Goal: Information Seeking & Learning: Learn about a topic

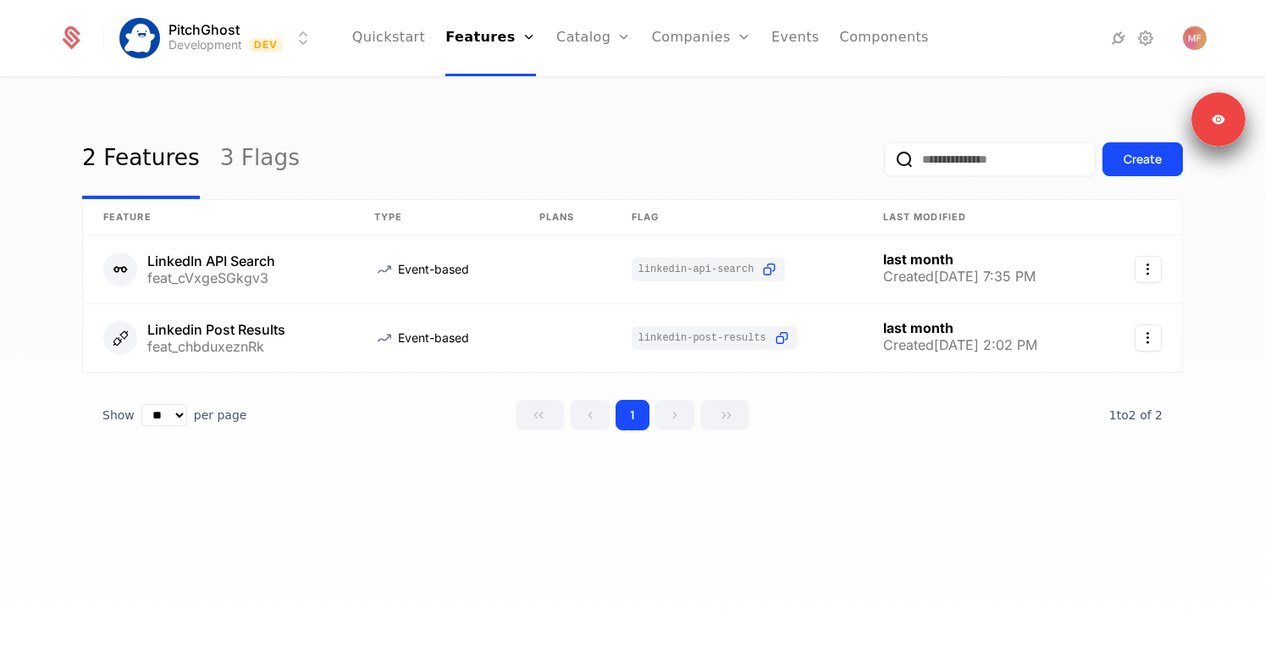
click at [696, 86] on link "Companies" at bounding box center [711, 83] width 78 height 14
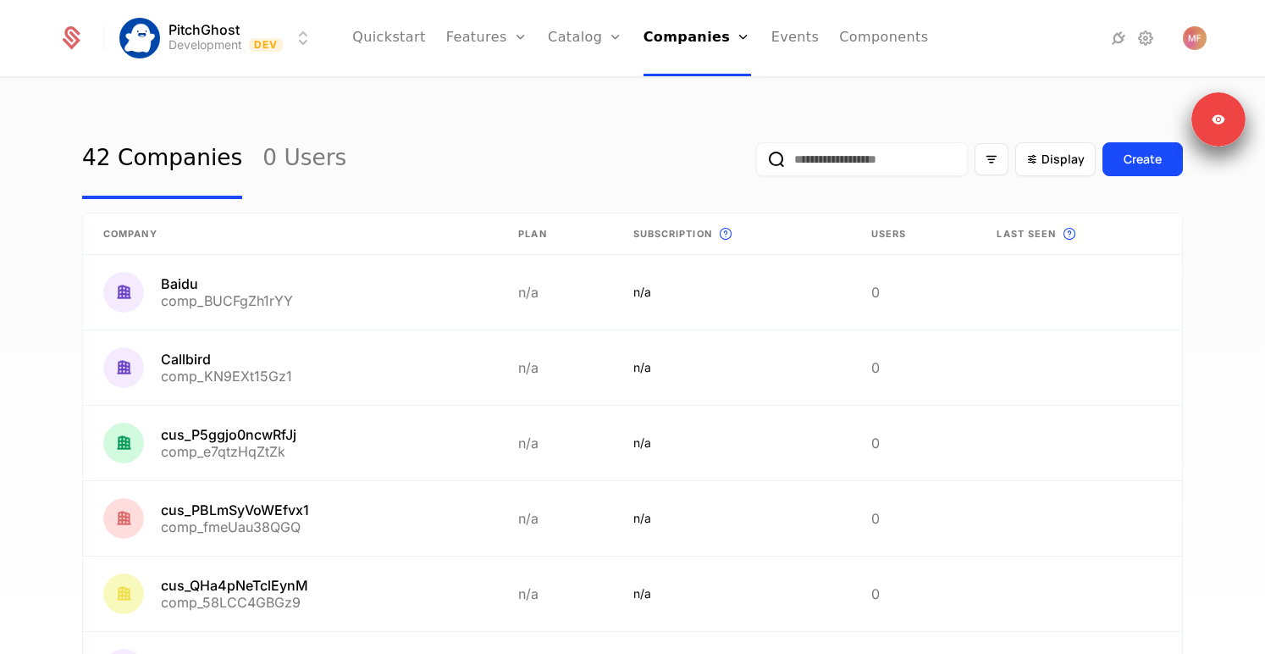
click at [831, 161] on input "email" at bounding box center [862, 159] width 212 height 34
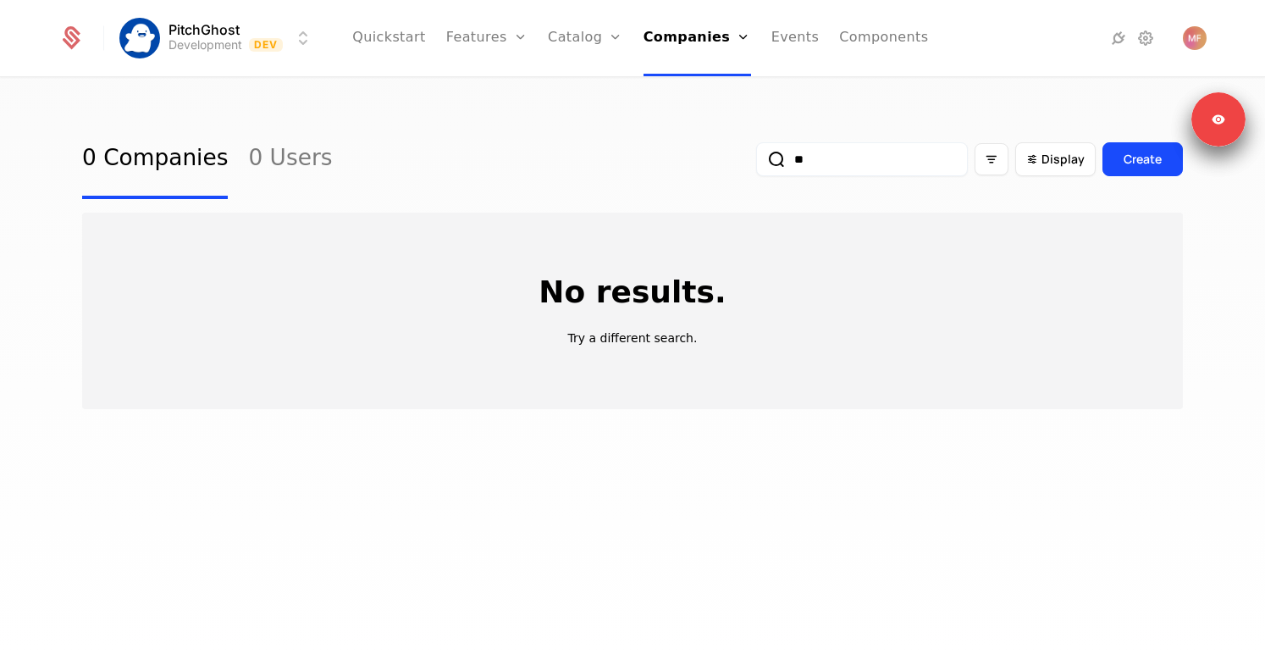
type input "*"
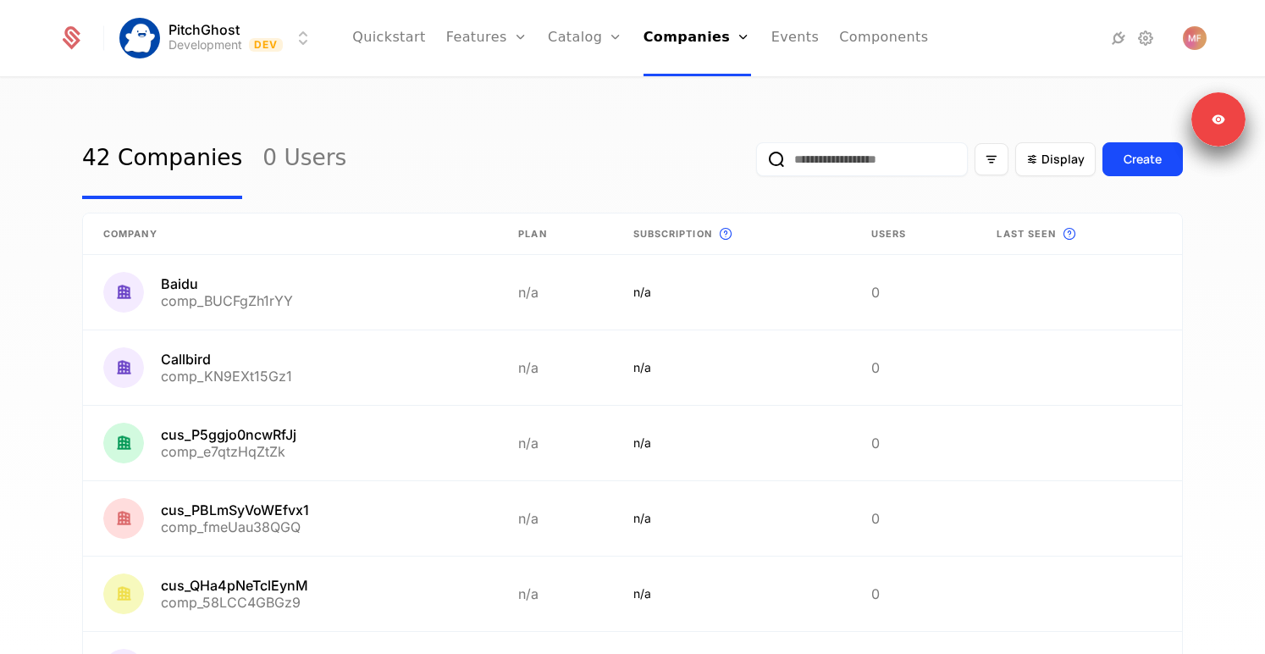
click at [831, 161] on input "email" at bounding box center [862, 159] width 212 height 34
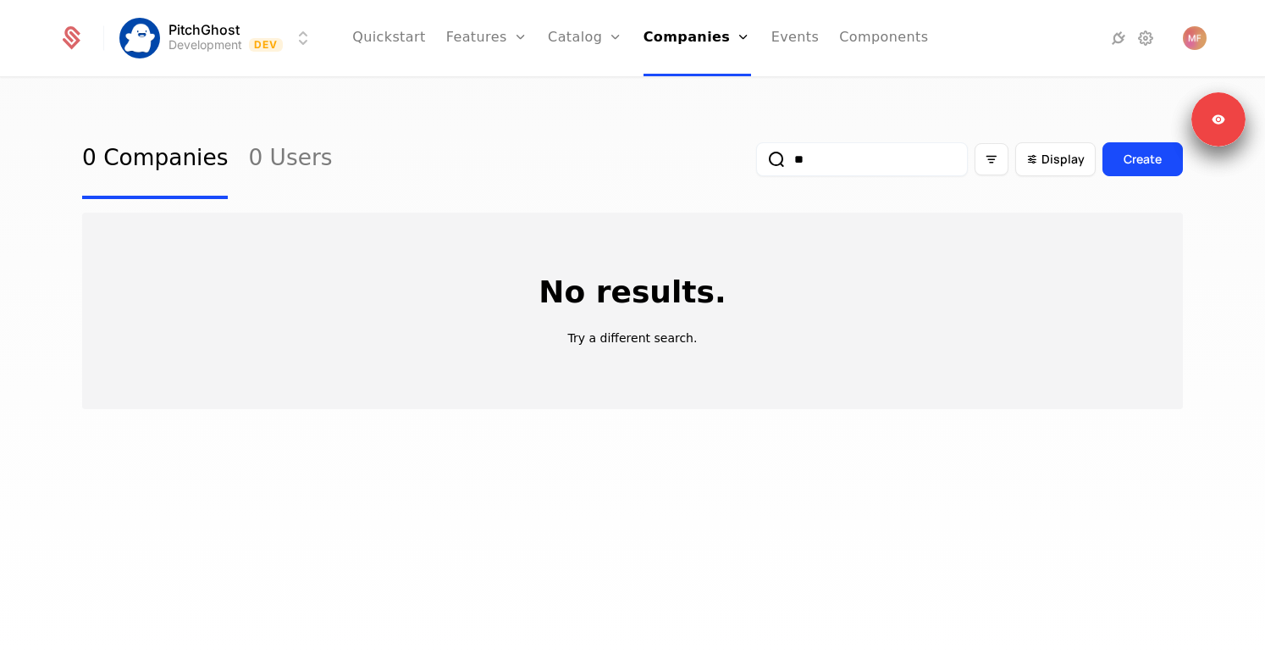
type input "*"
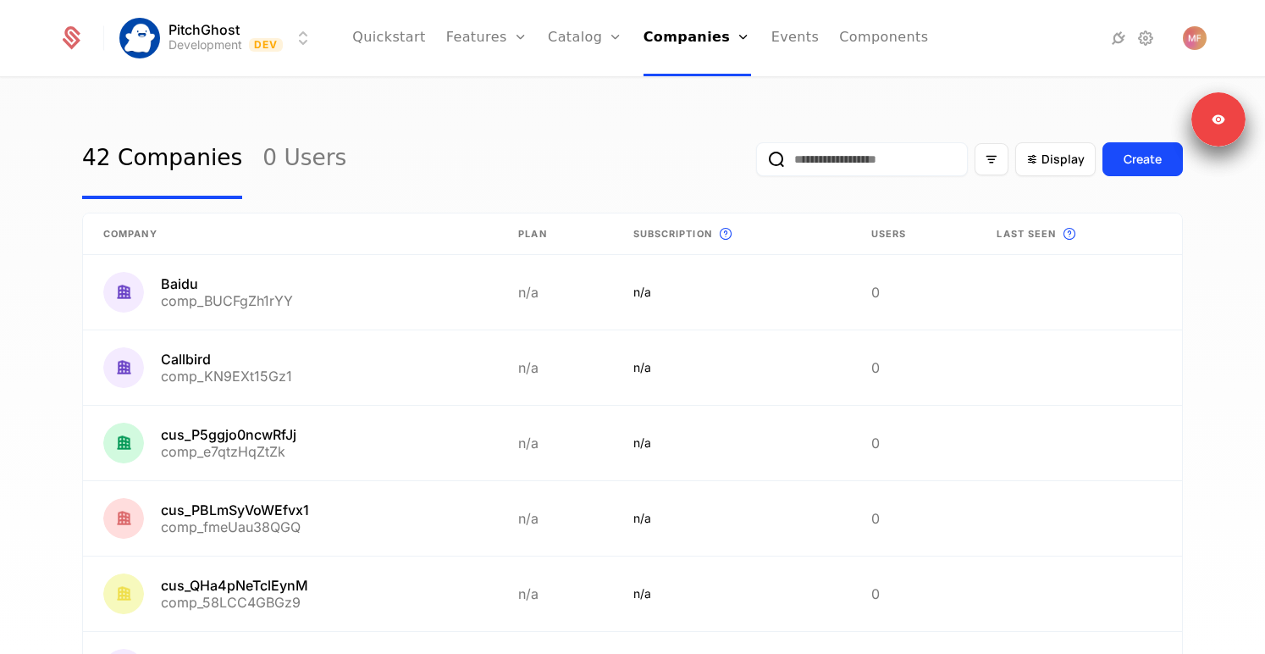
click at [218, 36] on html "PitchGhost Development Dev Quickstart Features Features Flags Catalog Plans Add…" at bounding box center [632, 327] width 1265 height 654
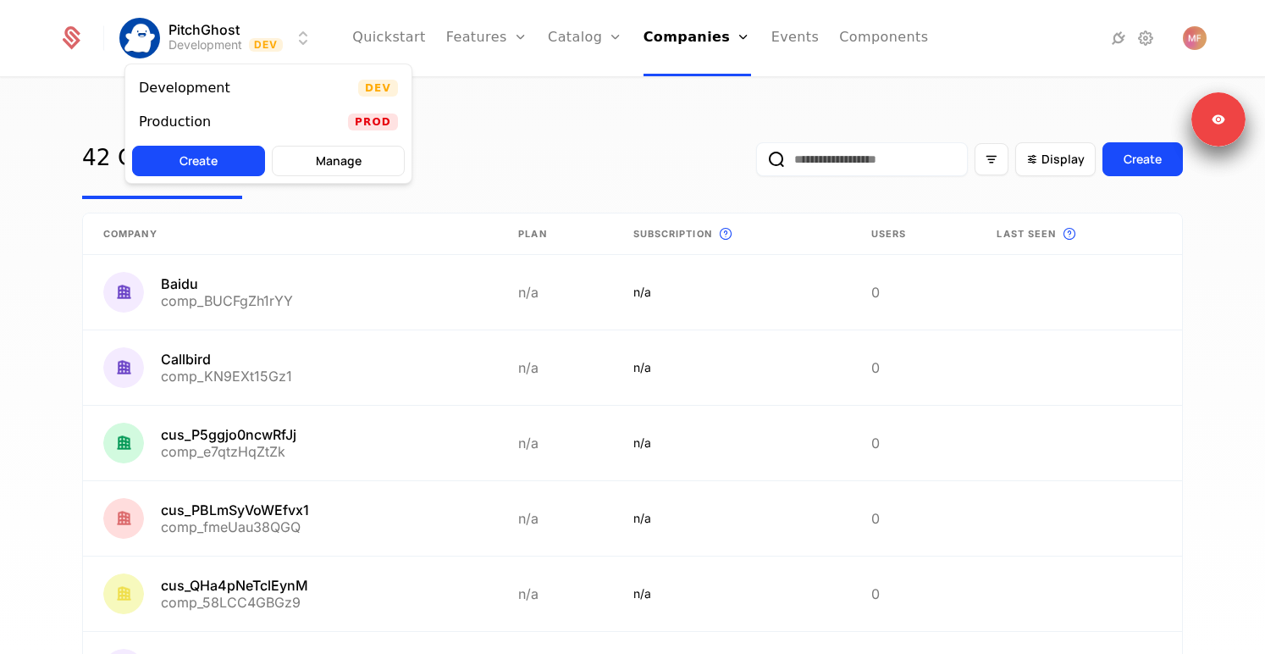
click at [209, 119] on div "Production" at bounding box center [182, 121] width 86 height 17
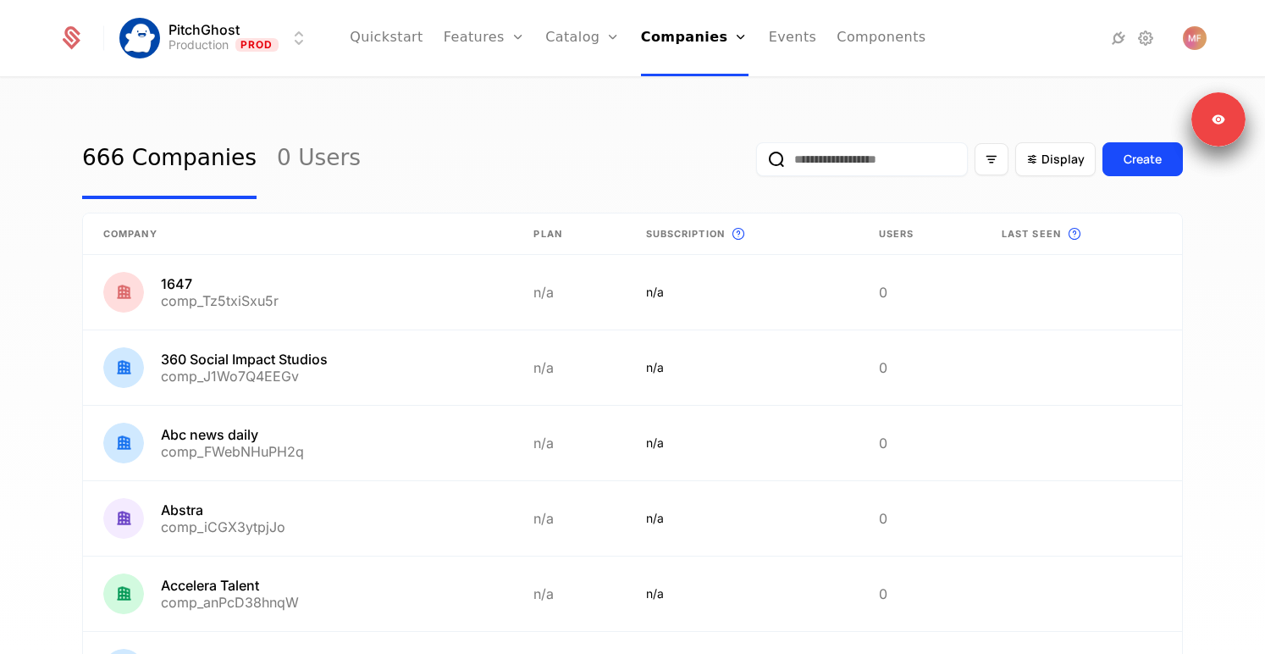
click at [881, 164] on input "email" at bounding box center [862, 159] width 212 height 34
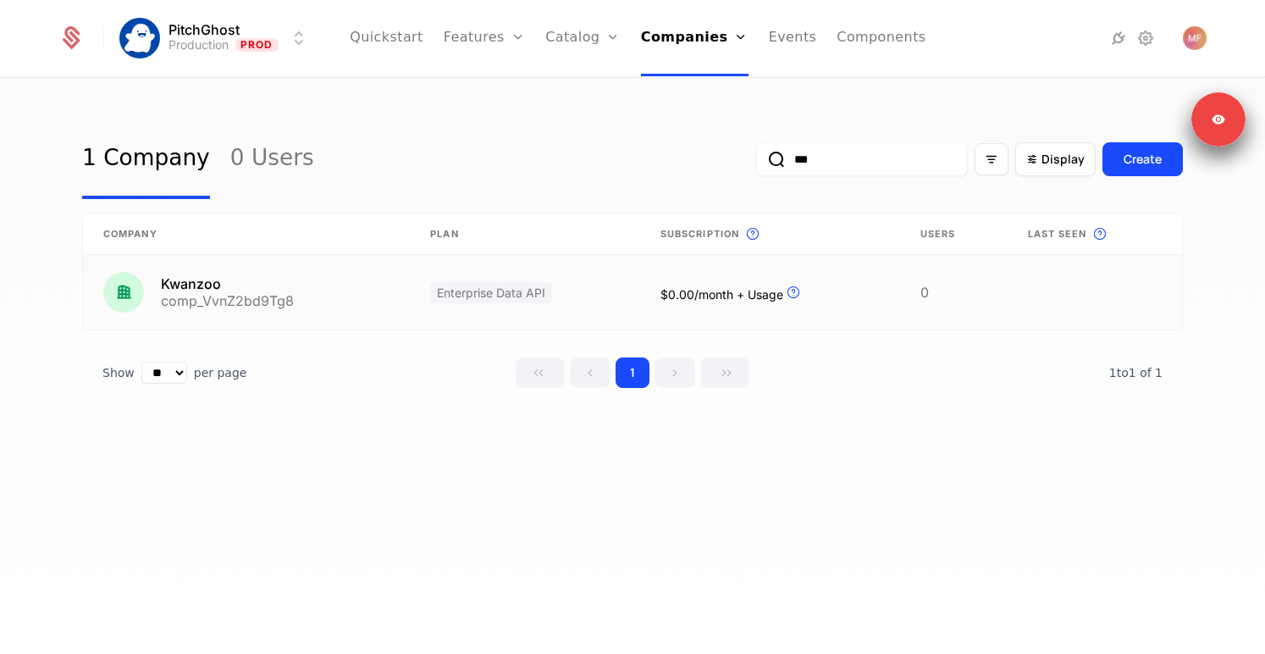
type input "***"
click at [196, 284] on link at bounding box center [246, 292] width 327 height 75
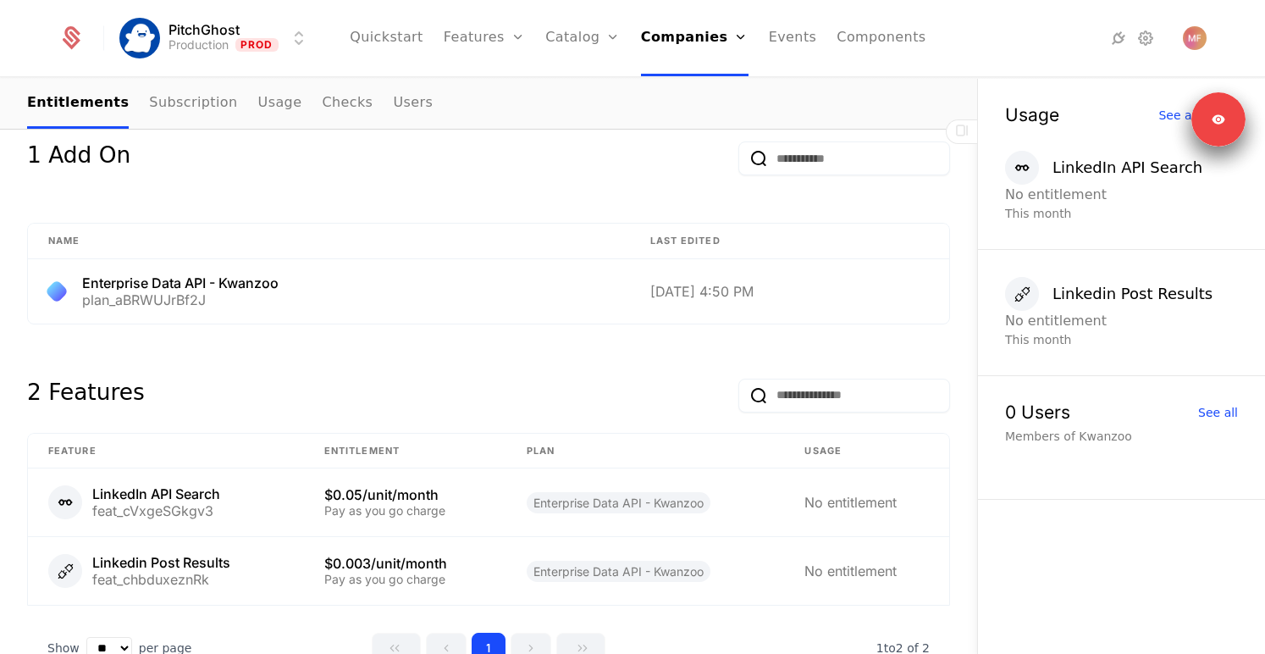
scroll to position [878, 0]
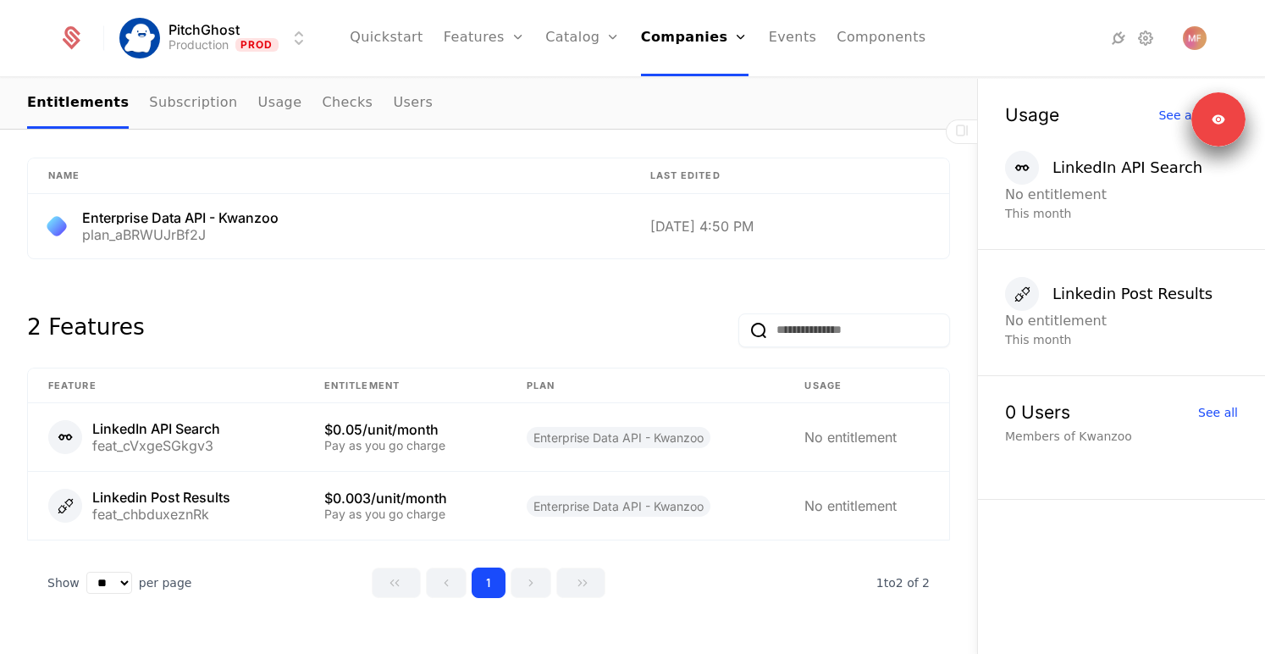
click at [168, 102] on link "Subscription" at bounding box center [193, 104] width 88 height 50
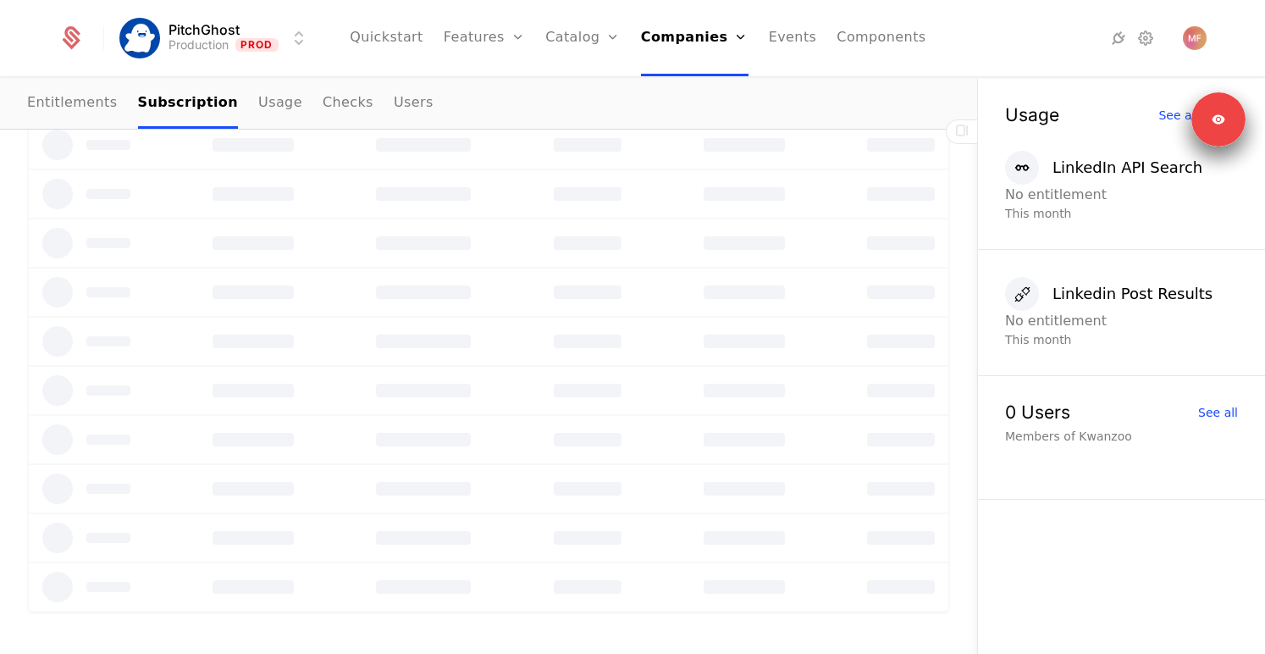
scroll to position [174, 0]
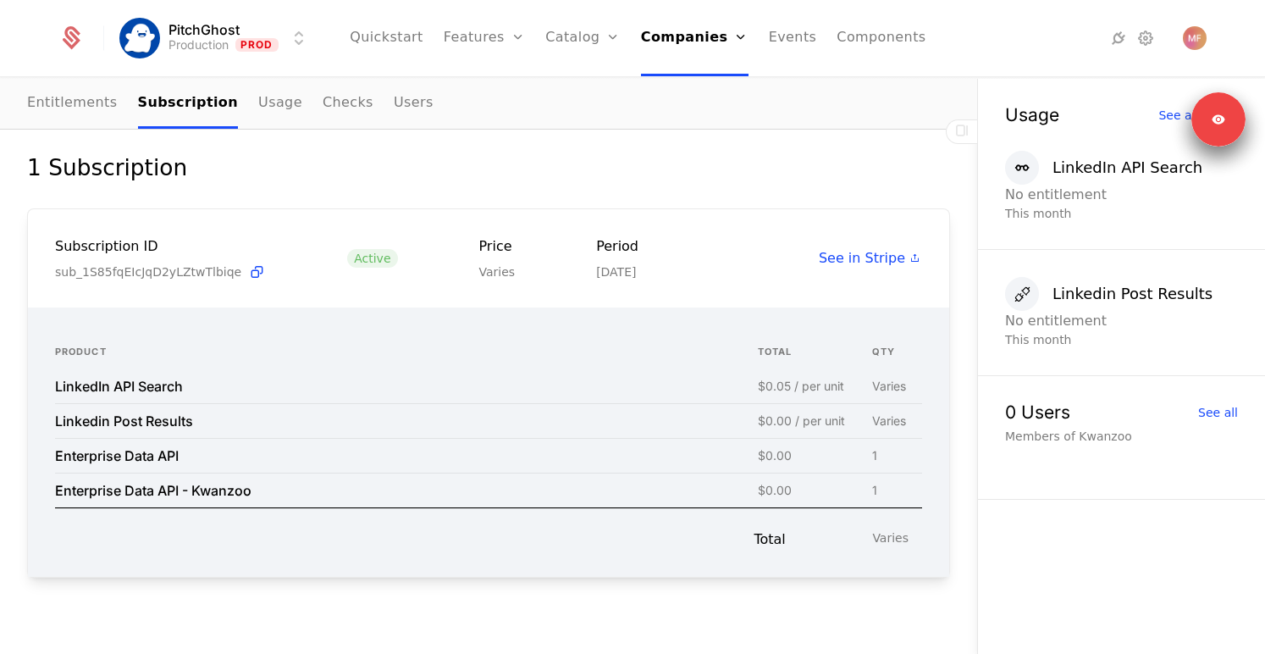
click at [74, 97] on link "Entitlements" at bounding box center [72, 104] width 91 height 50
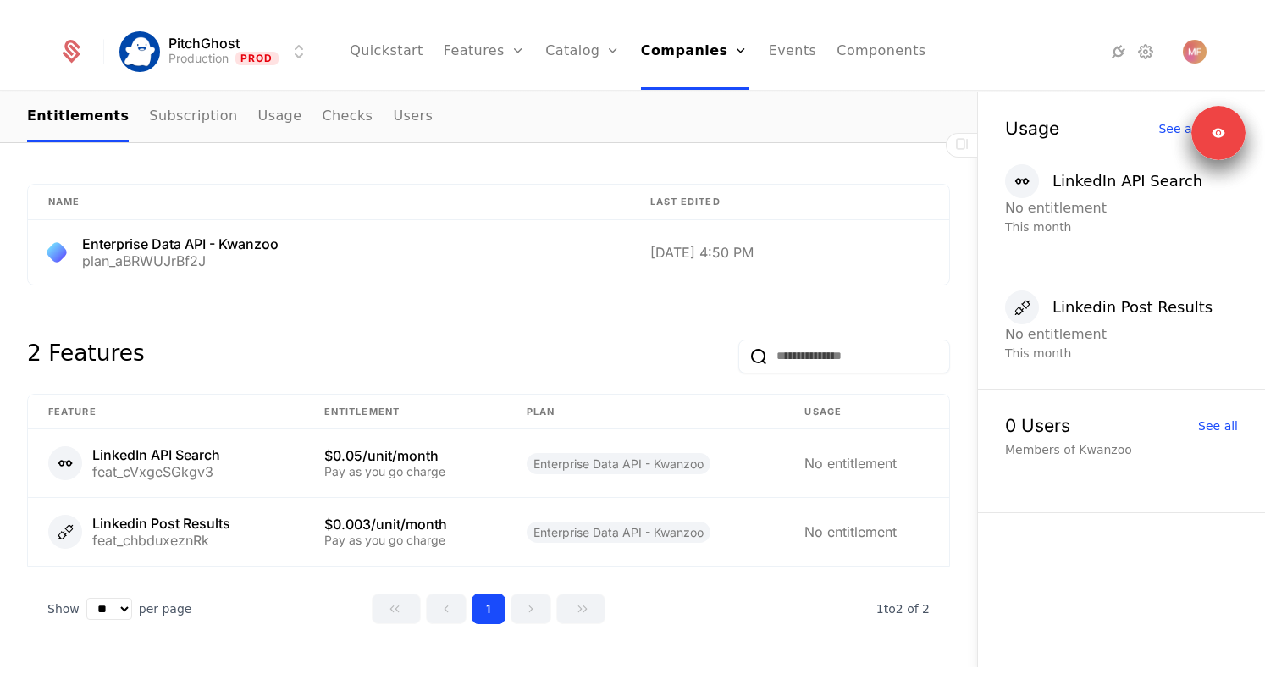
scroll to position [865, 0]
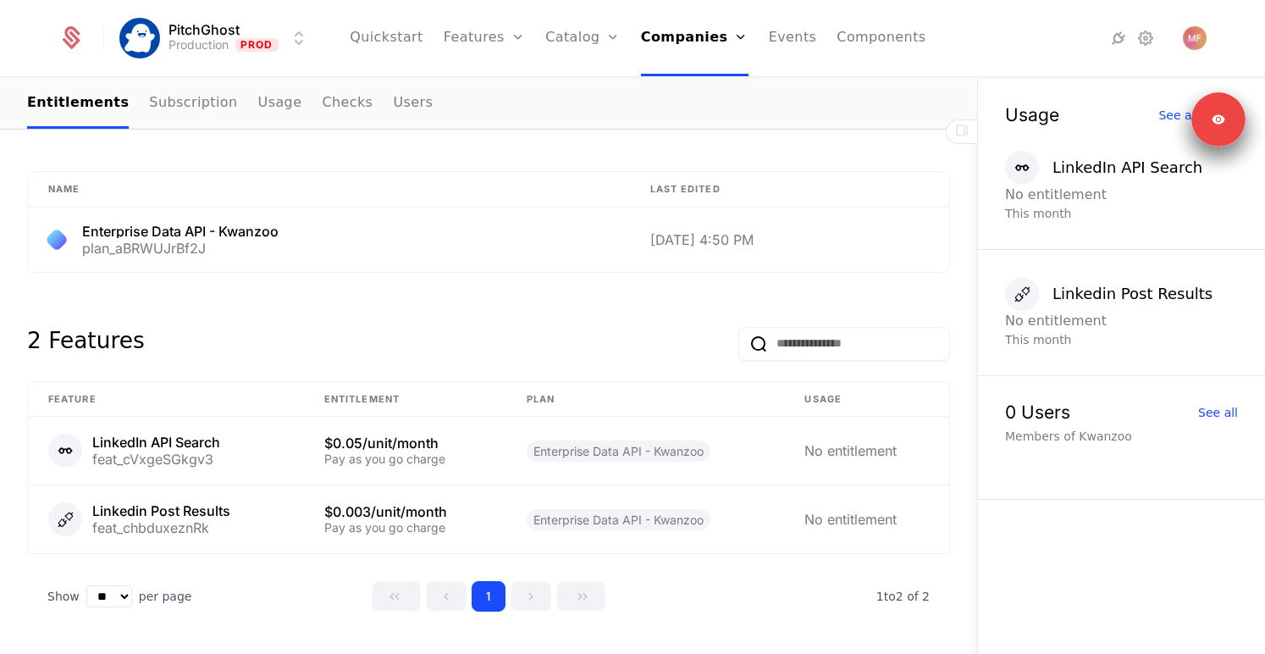
click at [12, 150] on div "Overview All meta Name Kwanzoo Schematic ID comp_VvnZ2bd9Tg8 Updated at 9/16/25…" at bounding box center [488, 65] width 977 height 1202
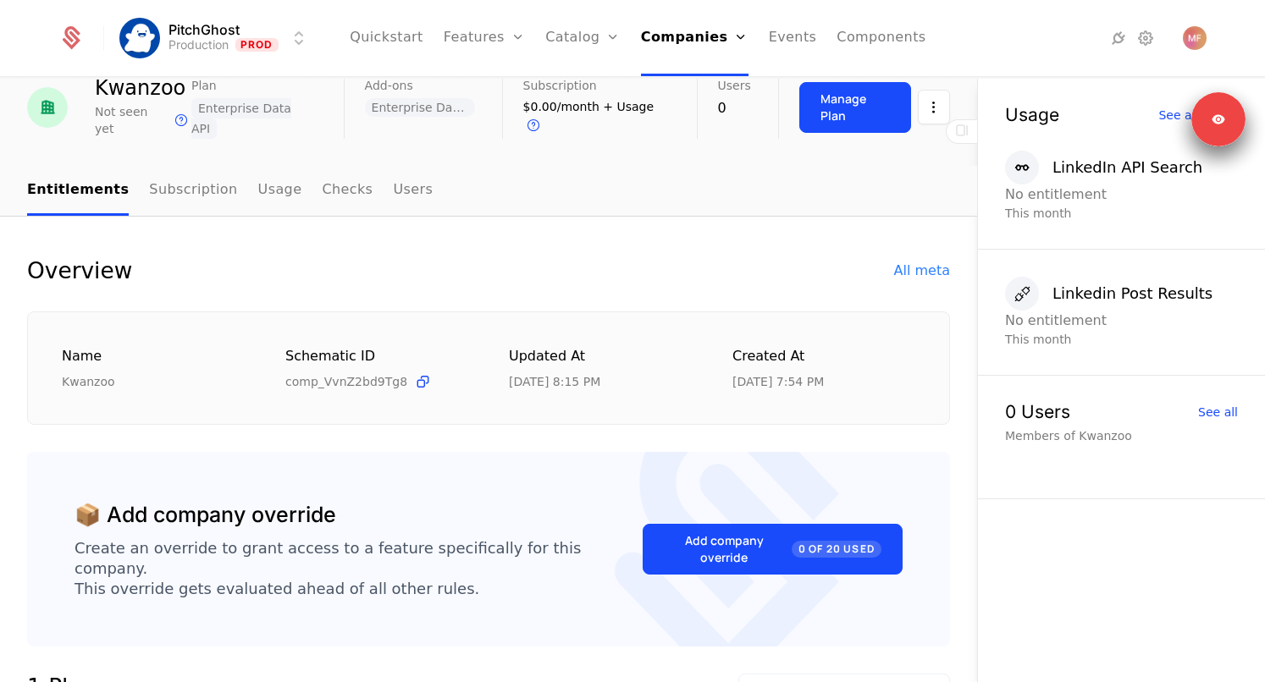
scroll to position [0, 0]
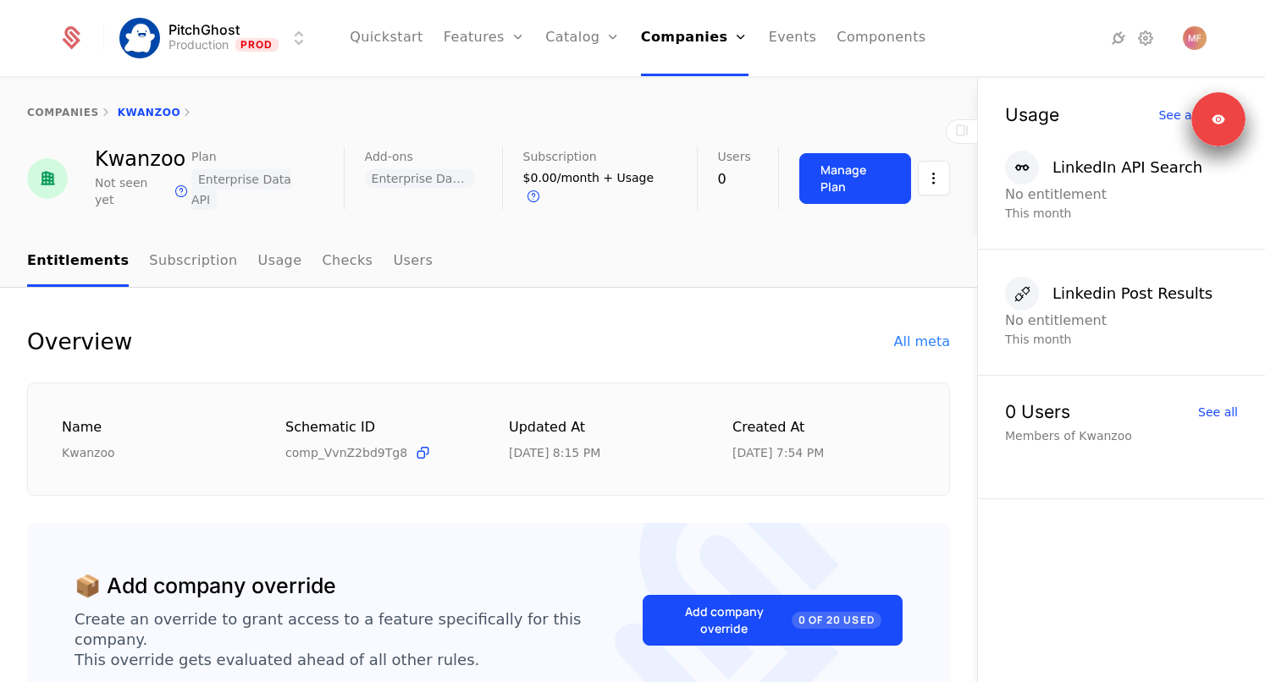
click at [59, 110] on link "companies" at bounding box center [63, 113] width 72 height 12
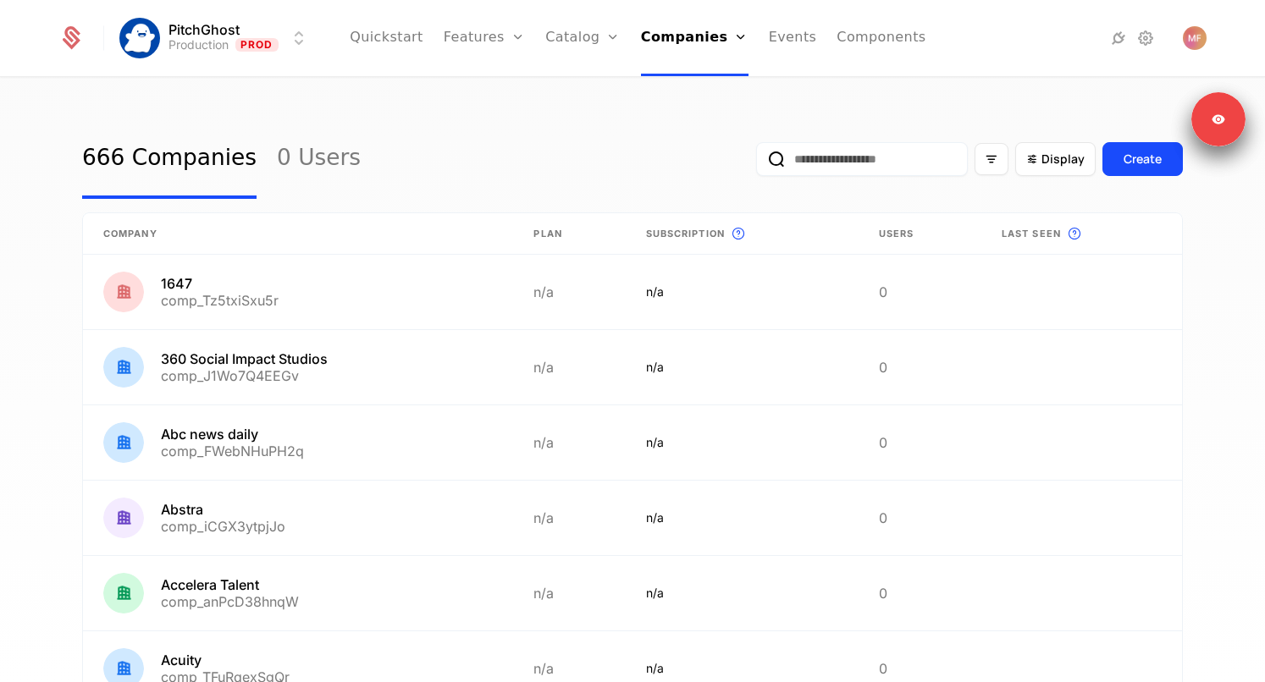
click at [861, 159] on input "email" at bounding box center [862, 159] width 212 height 34
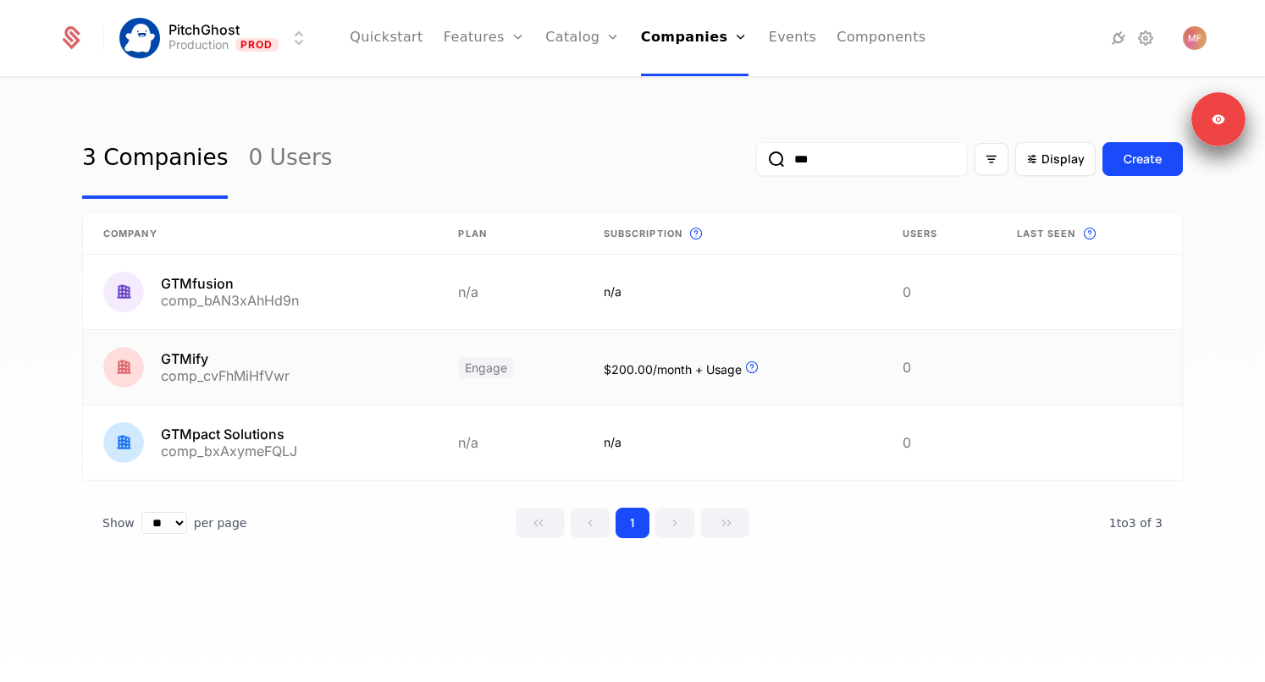
type input "***"
click at [309, 354] on link at bounding box center [260, 367] width 355 height 75
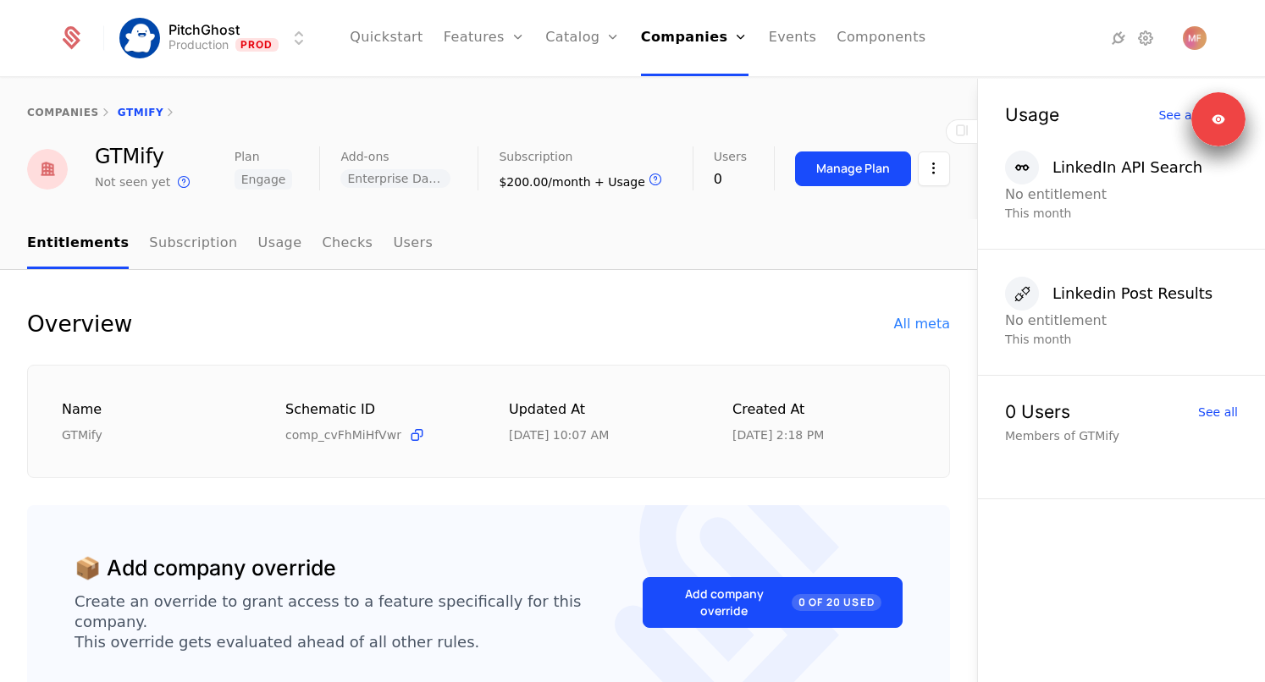
click at [191, 244] on link "Subscription" at bounding box center [193, 244] width 88 height 50
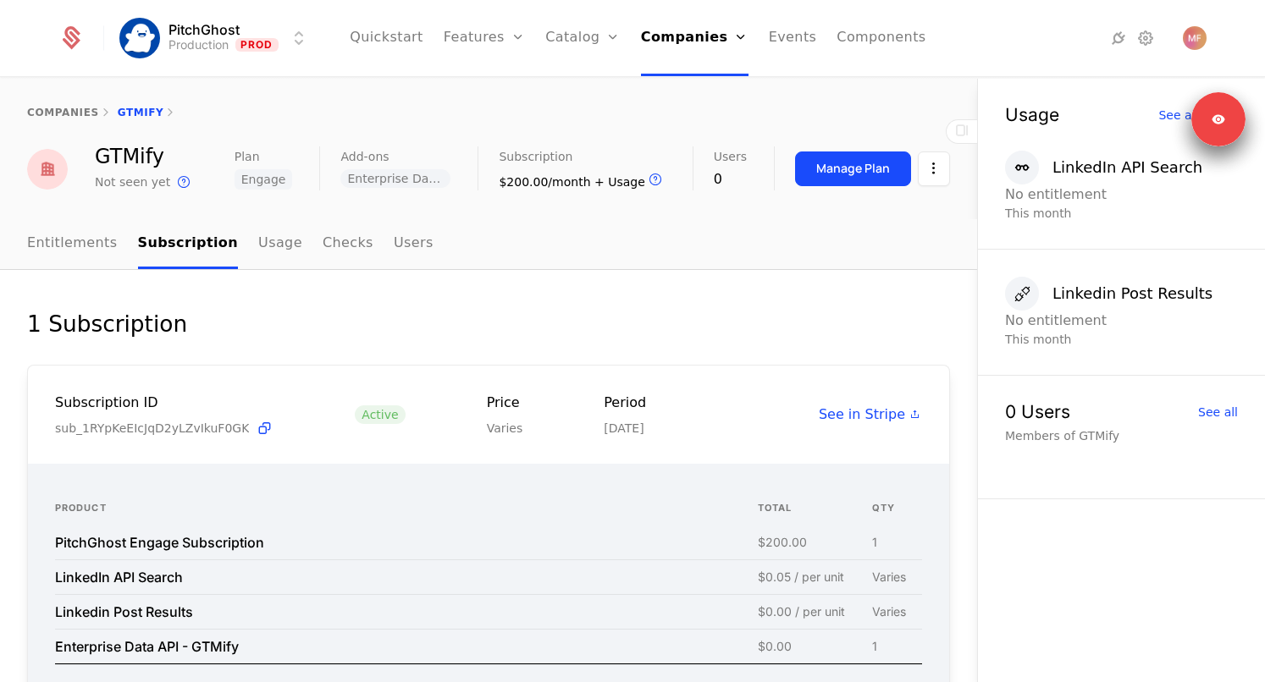
click at [46, 111] on link "companies" at bounding box center [63, 113] width 72 height 12
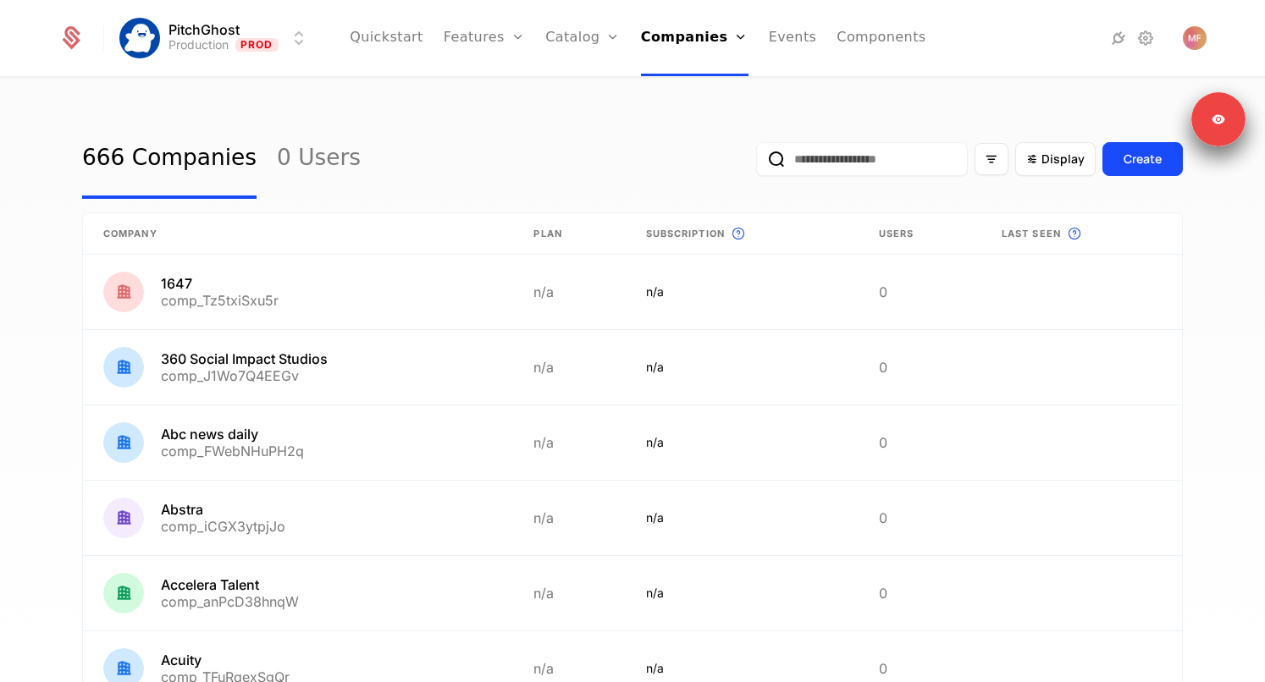
click at [819, 165] on input "email" at bounding box center [862, 159] width 212 height 34
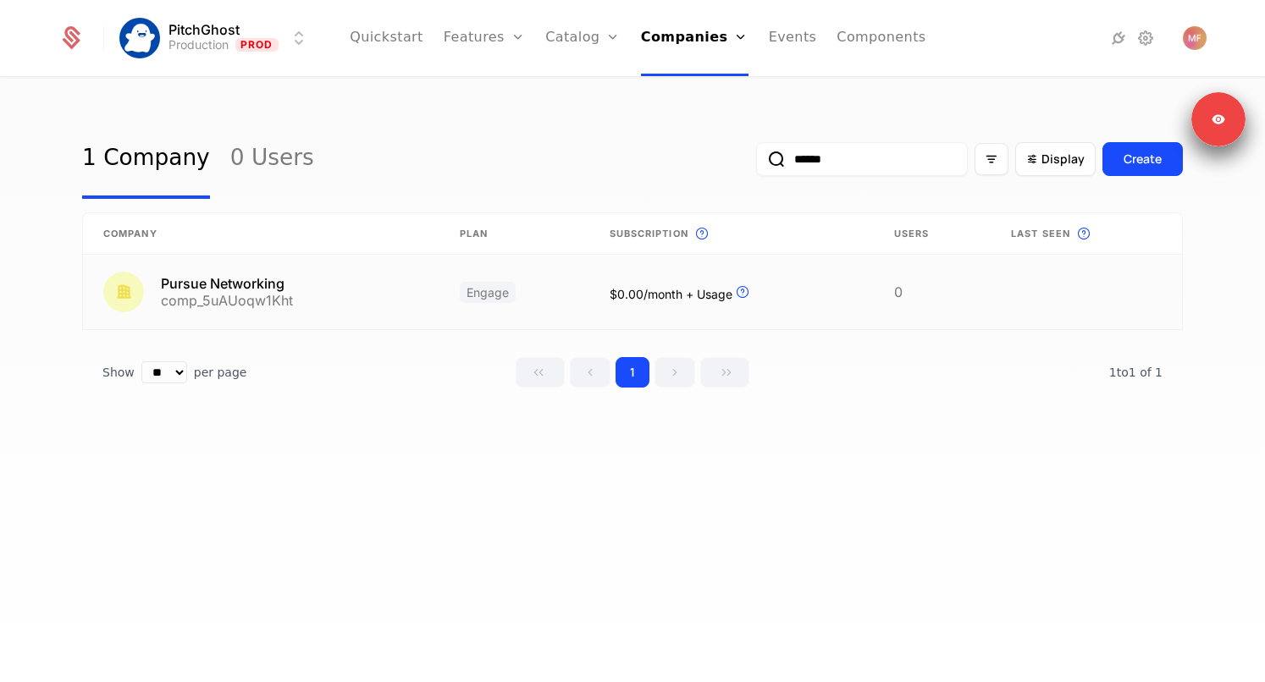
type input "******"
click at [231, 285] on link at bounding box center [261, 292] width 356 height 75
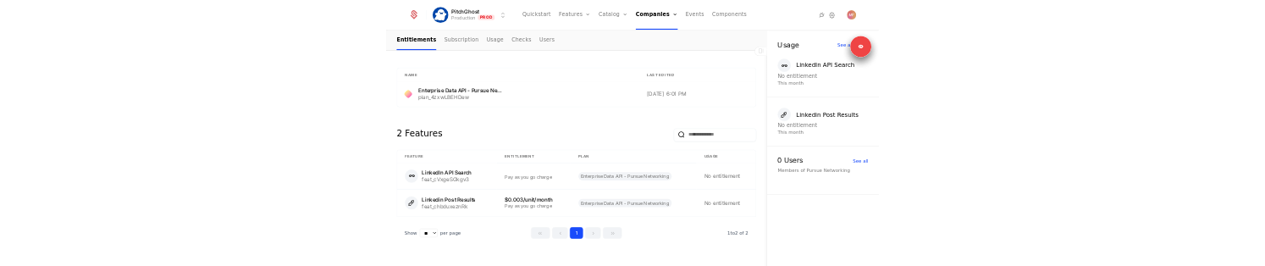
scroll to position [870, 0]
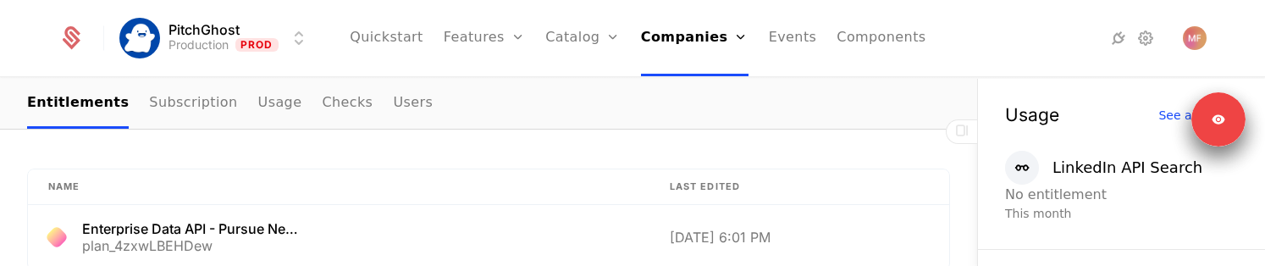
click at [460, 169] on th "Name" at bounding box center [339, 187] width 622 height 36
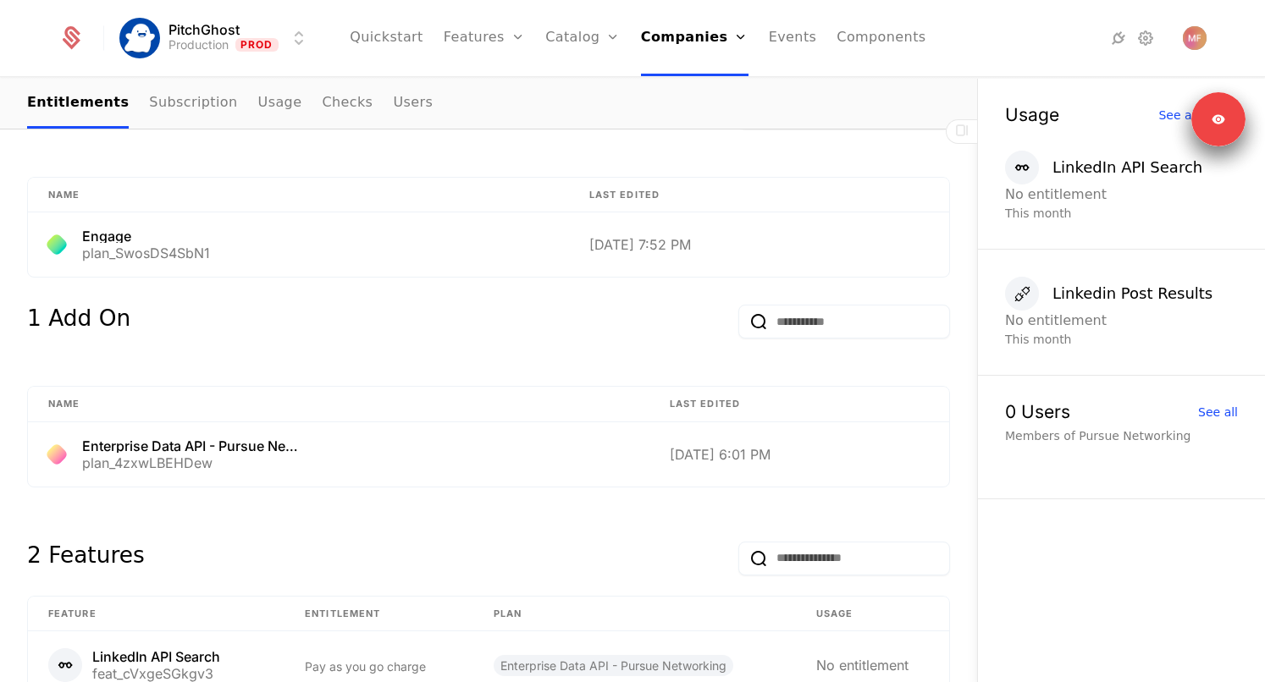
scroll to position [651, 0]
drag, startPoint x: 207, startPoint y: 231, endPoint x: 84, endPoint y: 237, distance: 123.8
click at [84, 237] on div "Engage plan_SwosDS4SbN1" at bounding box center [298, 245] width 500 height 30
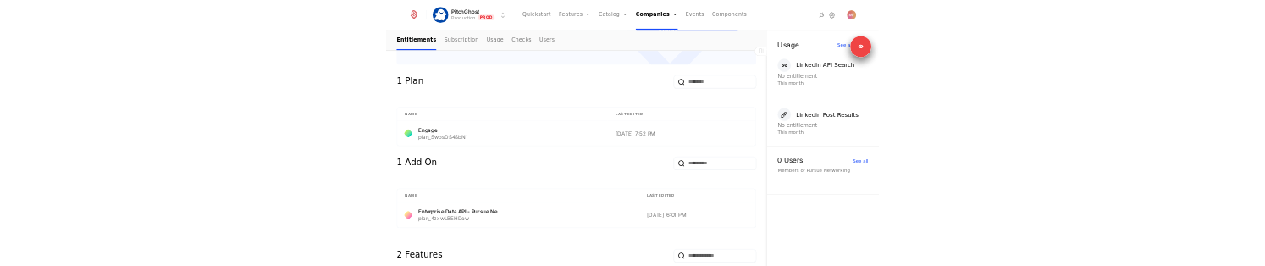
scroll to position [636, 0]
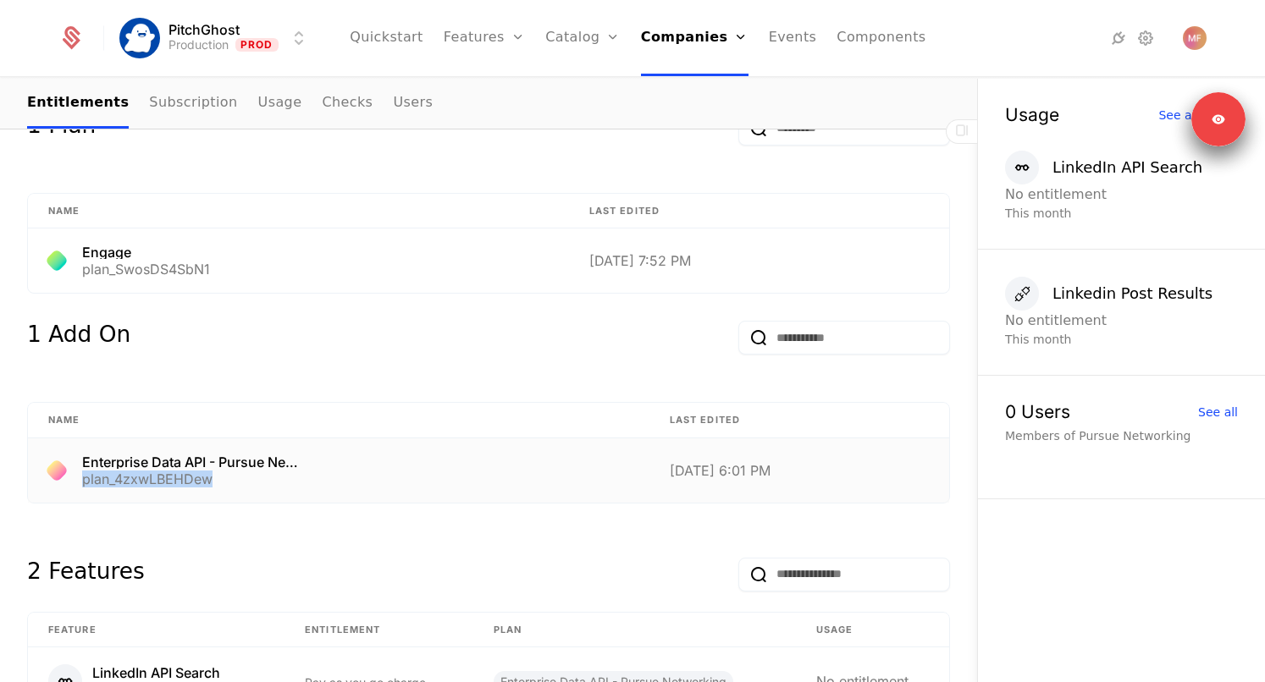
drag, startPoint x: 213, startPoint y: 462, endPoint x: 83, endPoint y: 459, distance: 130.4
click at [83, 265] on div "plan_4zxwLBEHDew" at bounding box center [191, 479] width 218 height 14
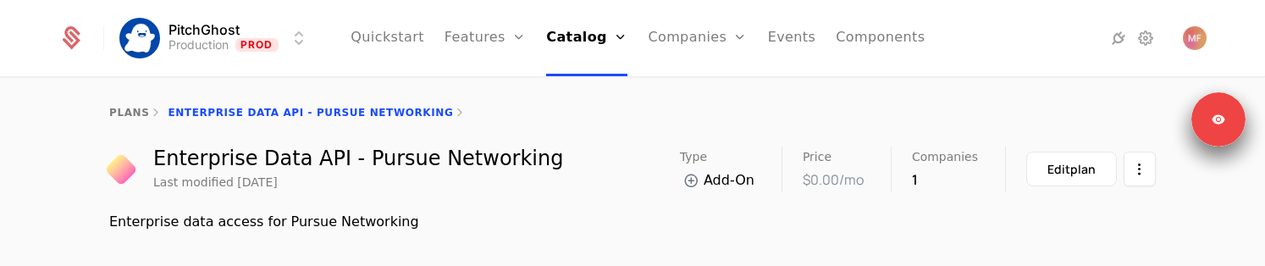
click at [49, 188] on div "Enterprise Data API - Pursue Networking Last modified 3 weeks ago Type Add-On P…" at bounding box center [632, 189] width 1265 height 86
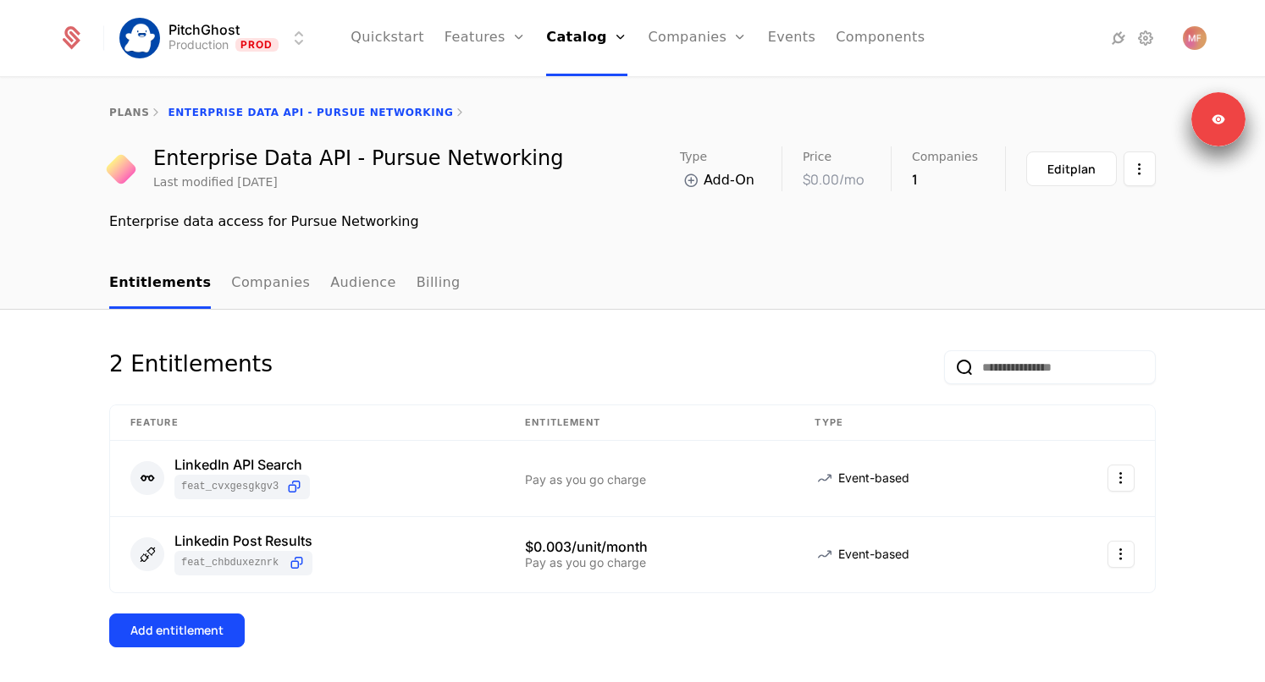
click at [417, 265] on link "Billing" at bounding box center [439, 284] width 44 height 50
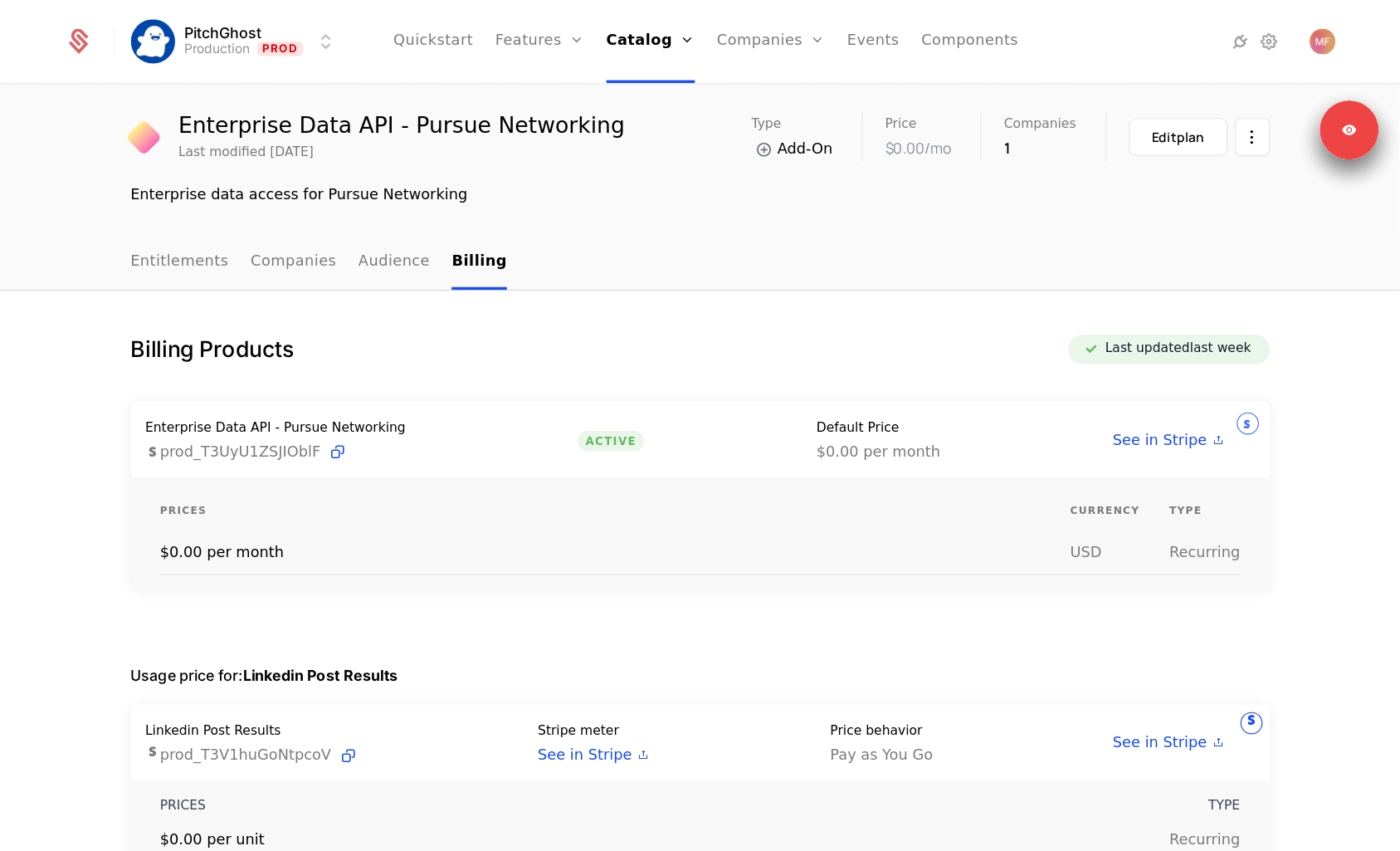
scroll to position [46, 0]
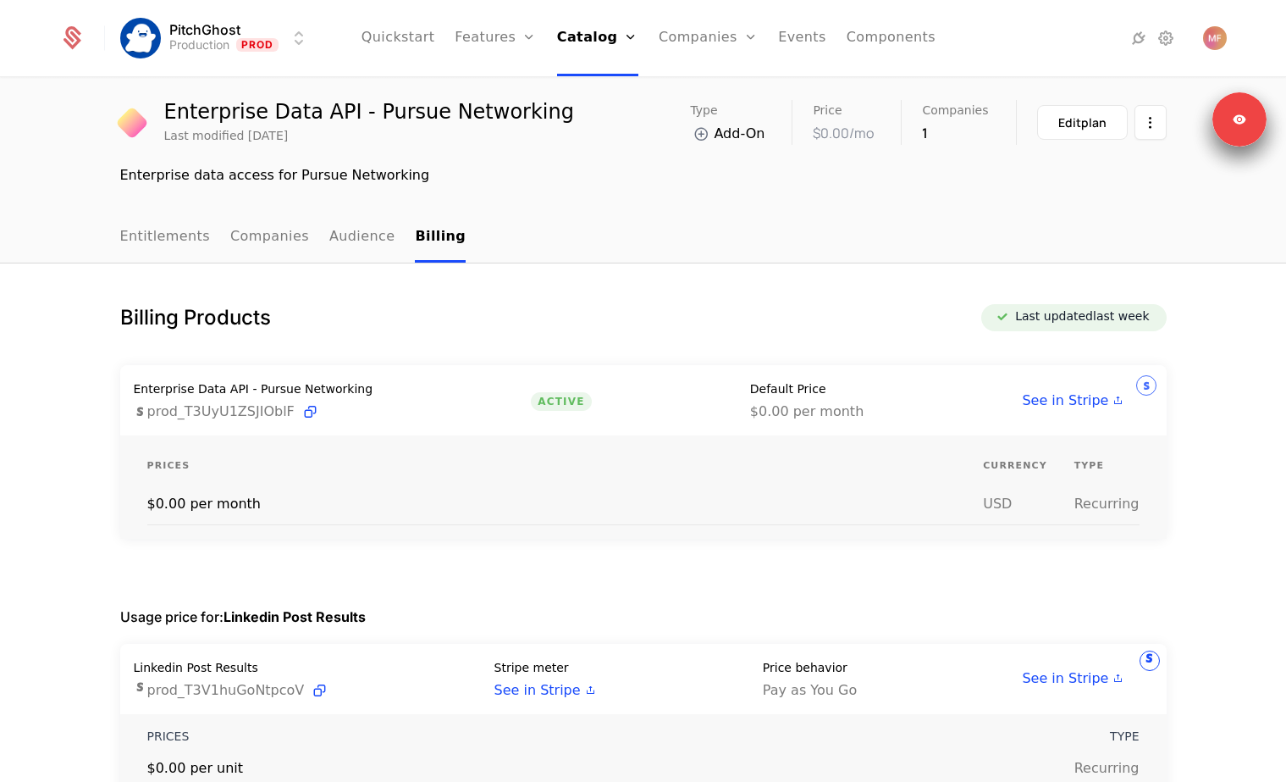
click at [1213, 265] on div "Billing Products Last updated last week Enterprise Data API - Pursue Networking…" at bounding box center [643, 590] width 1286 height 654
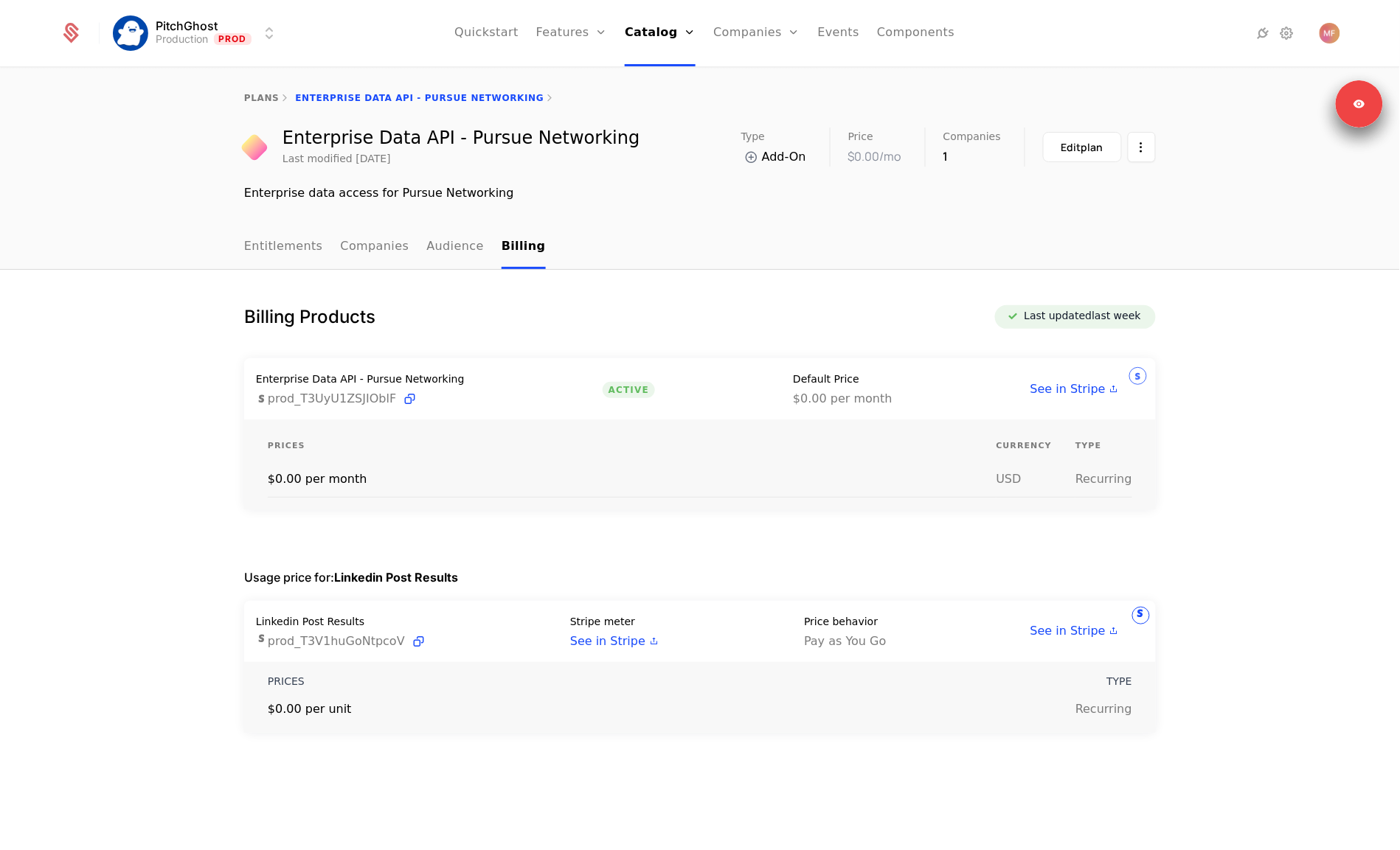
scroll to position [0, 0]
click at [760, 78] on link "Companies" at bounding box center [765, 72] width 68 height 12
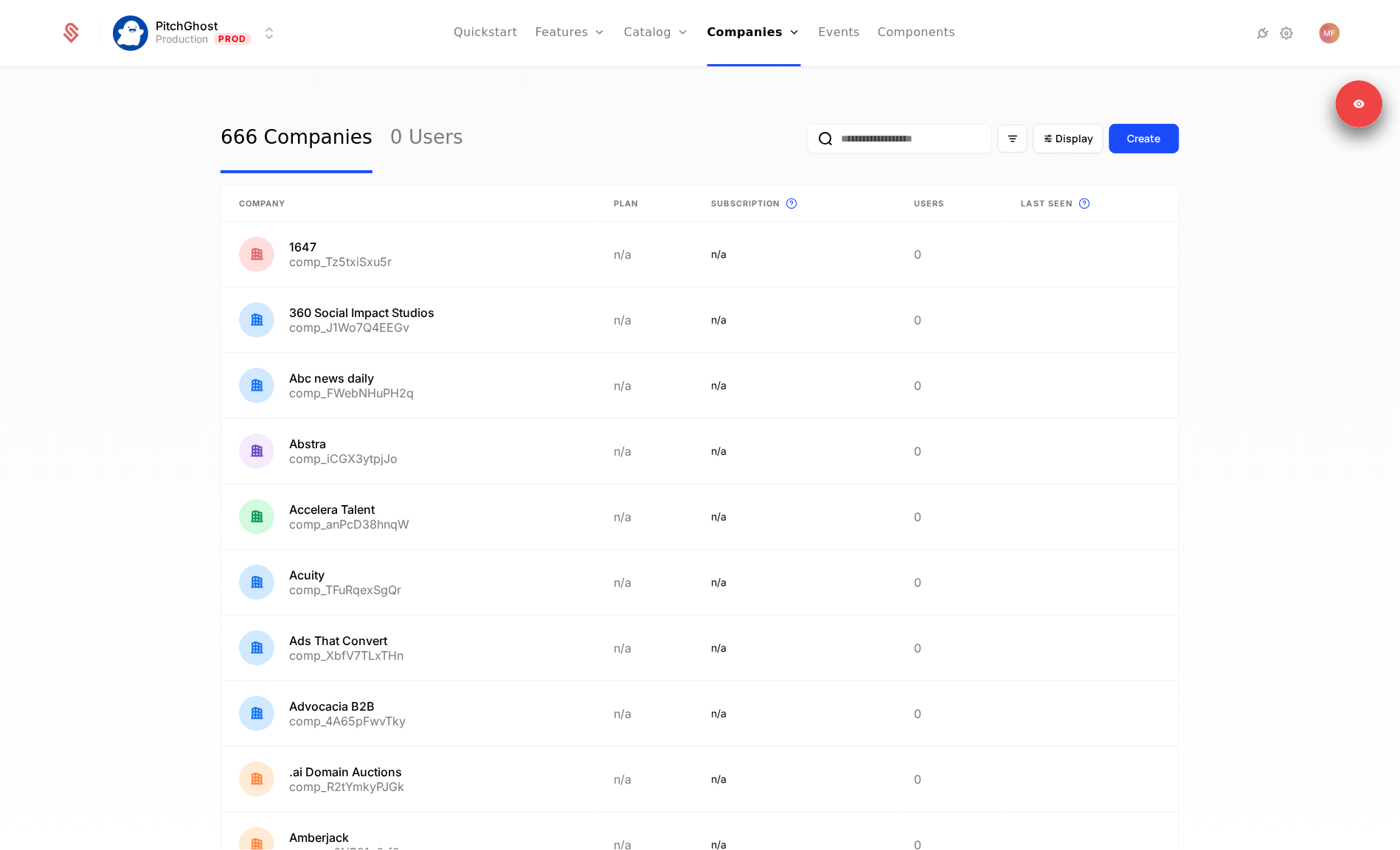
click at [895, 136] on input "email" at bounding box center [900, 138] width 185 height 30
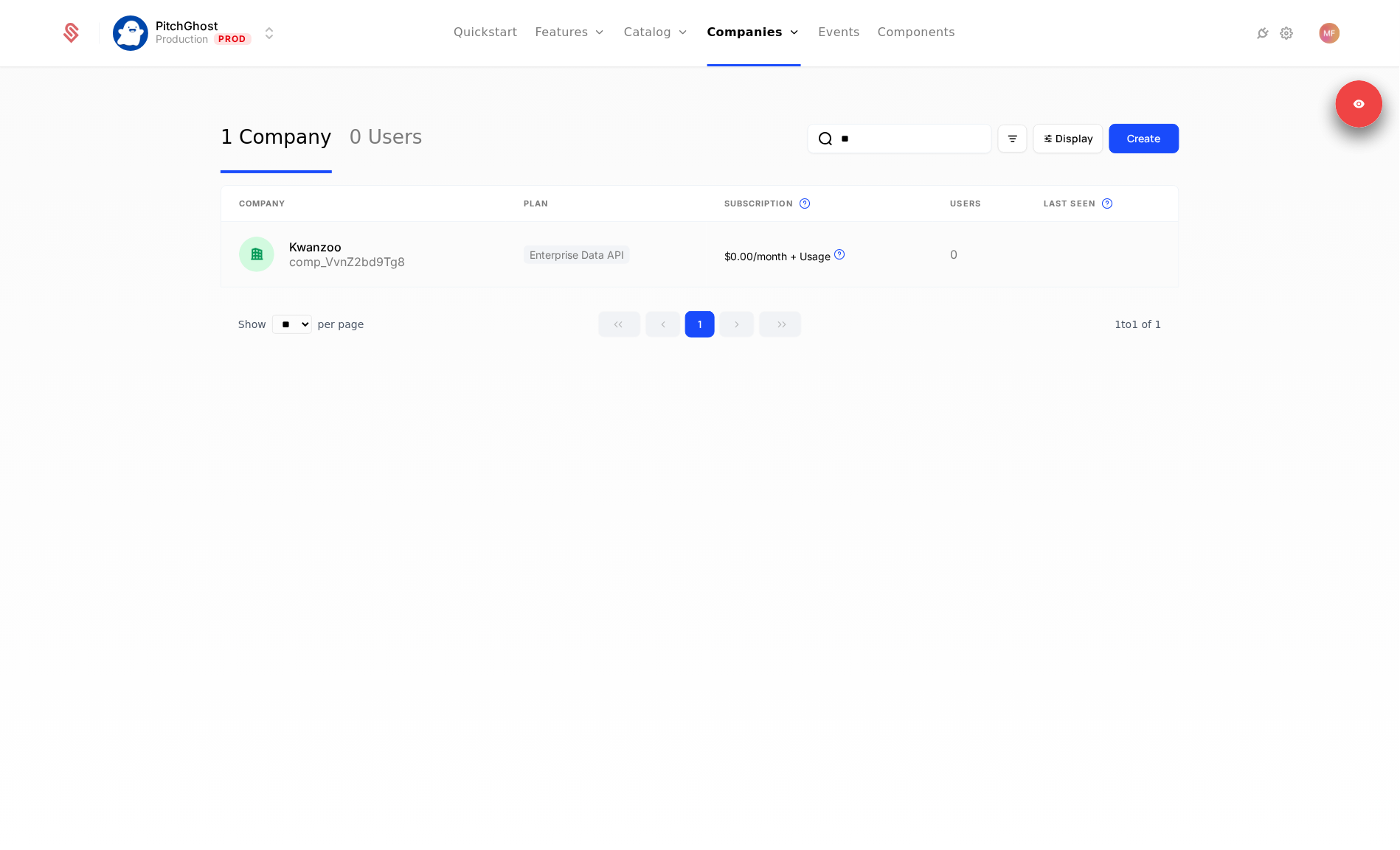
type input "**"
click at [322, 231] on link at bounding box center [363, 254] width 285 height 65
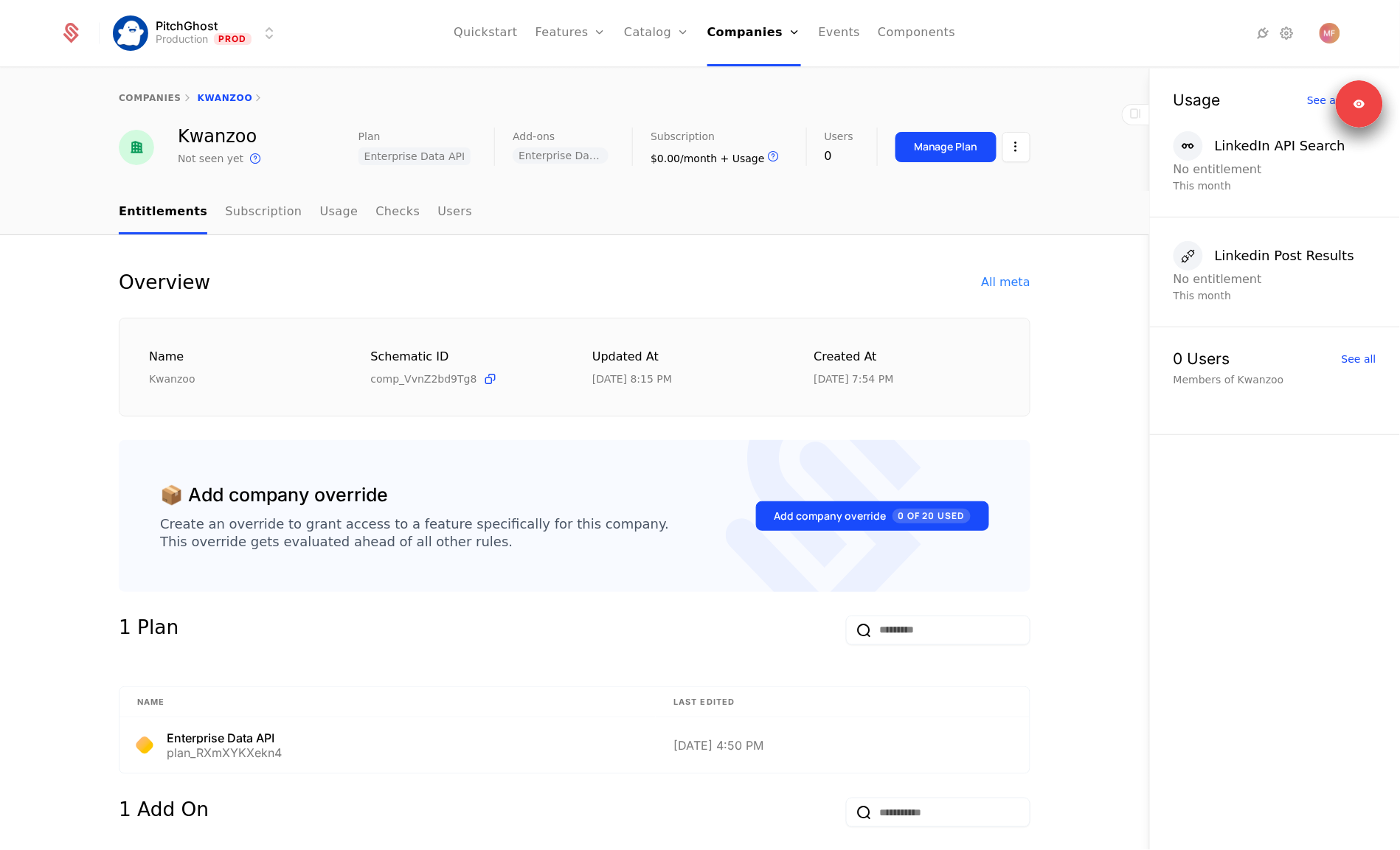
click at [250, 211] on link "Subscription" at bounding box center [263, 212] width 77 height 44
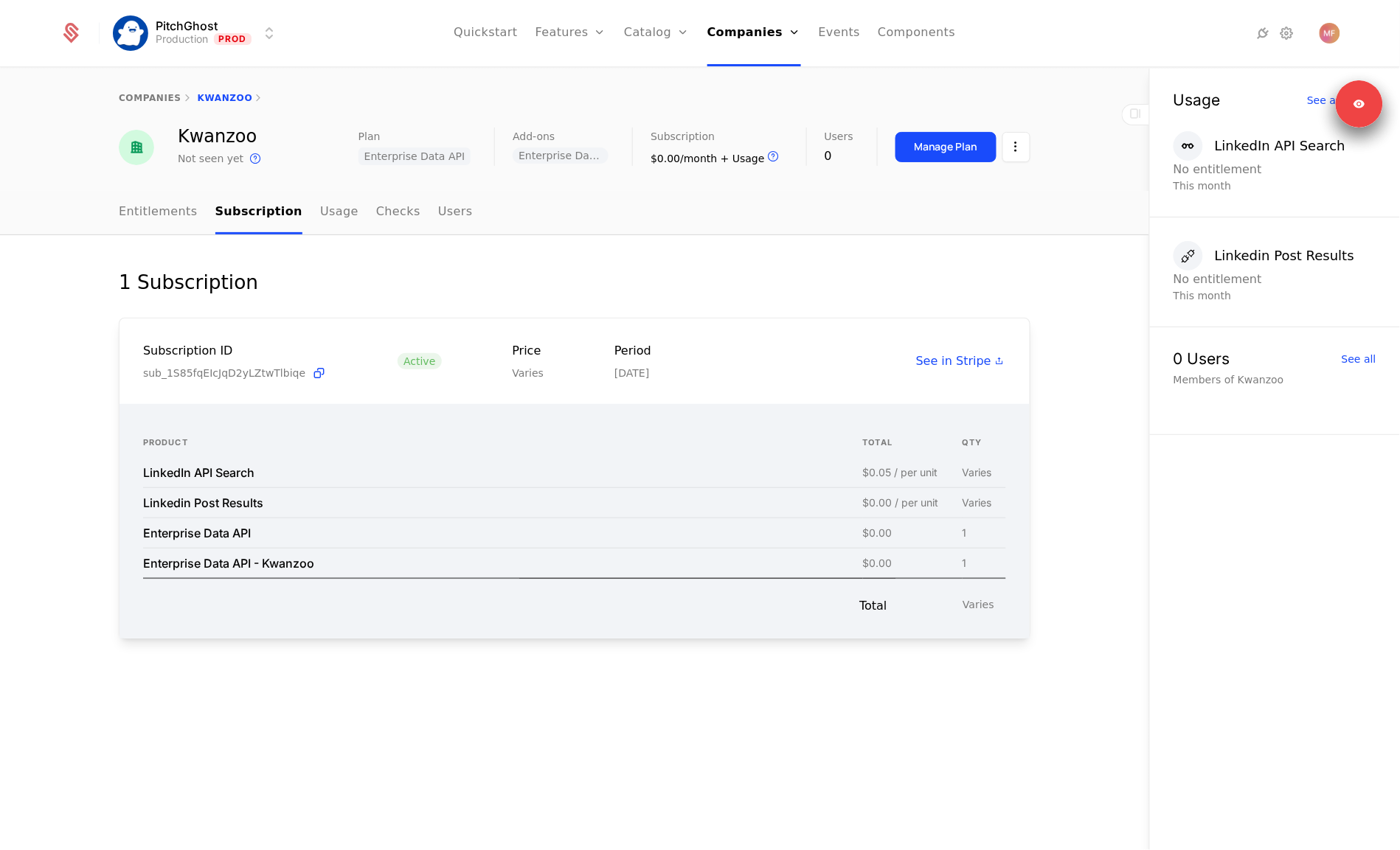
click at [754, 71] on link "Companies" at bounding box center [759, 72] width 68 height 12
click at [141, 99] on link "companies" at bounding box center [150, 98] width 63 height 10
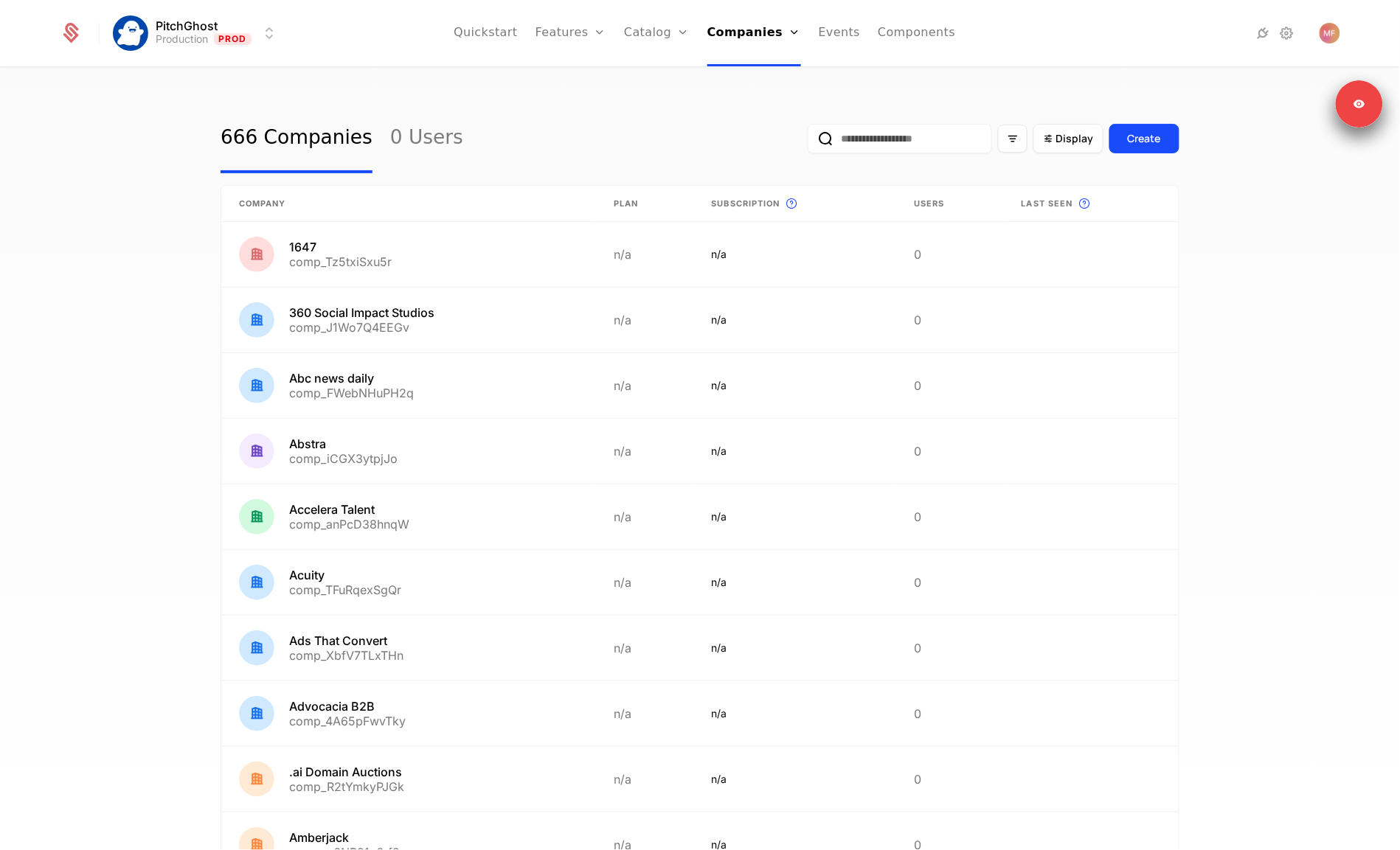
click at [916, 138] on input "email" at bounding box center [900, 138] width 185 height 30
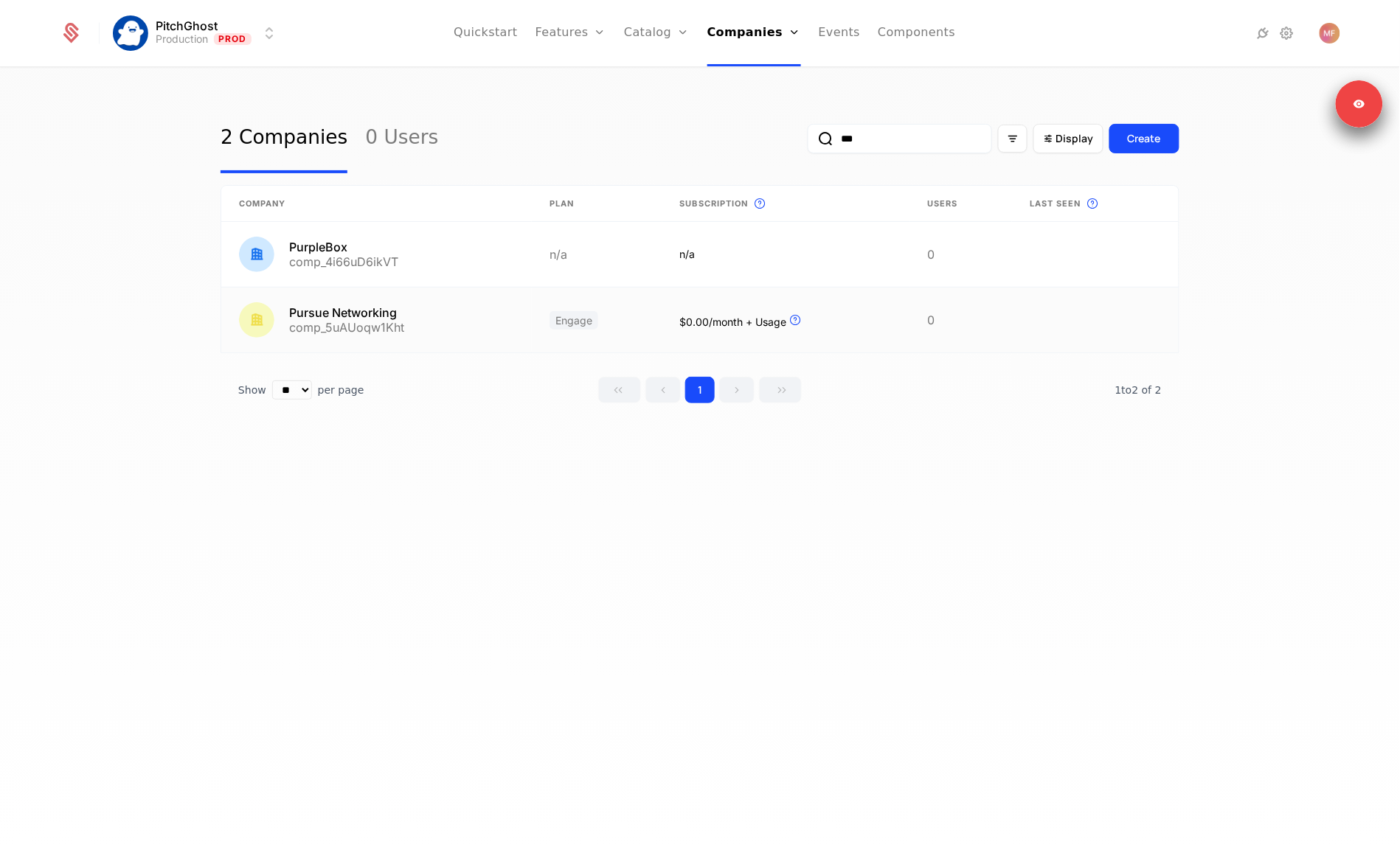
type input "***"
click at [376, 231] on link at bounding box center [376, 320] width 310 height 65
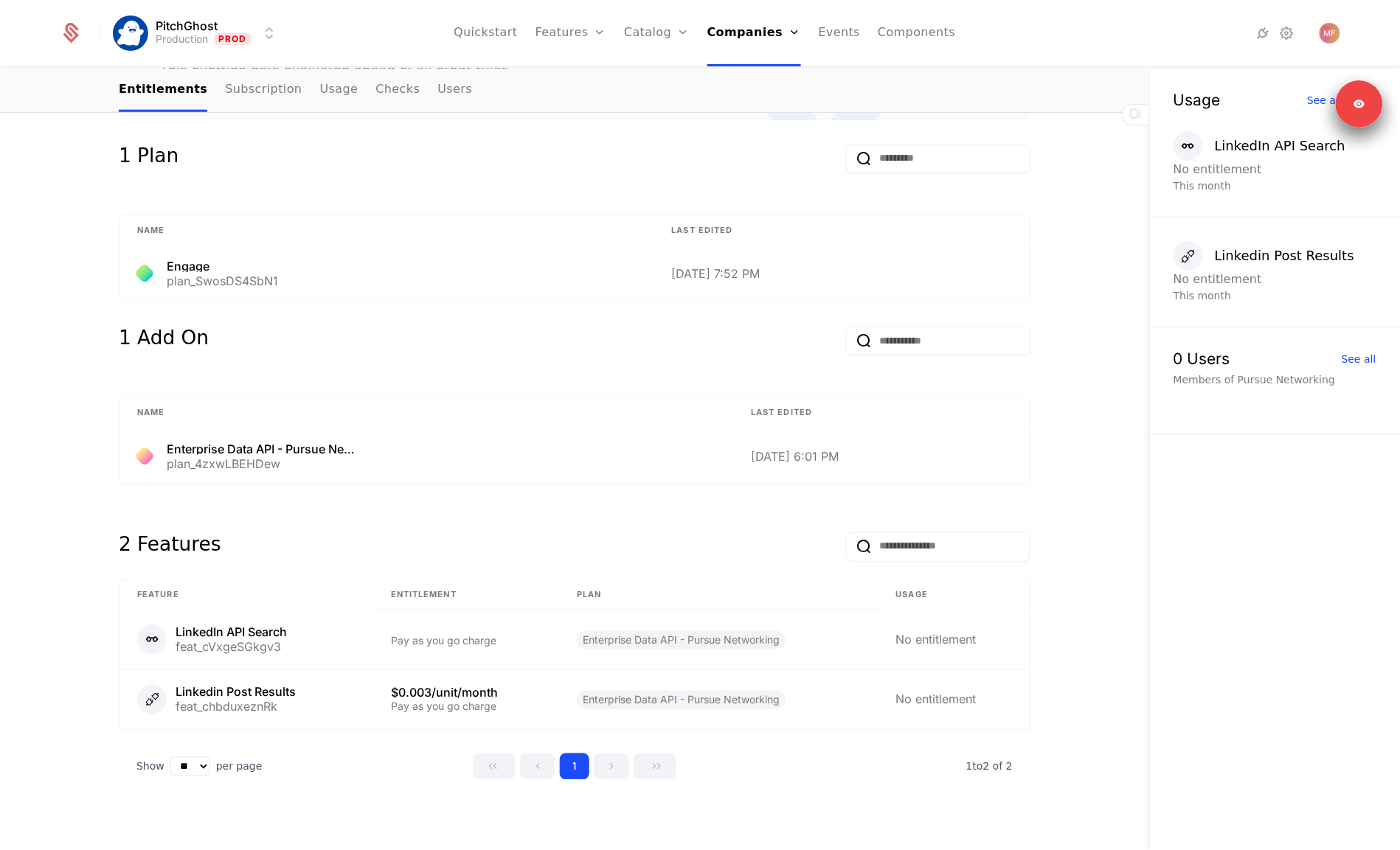
scroll to position [485, 0]
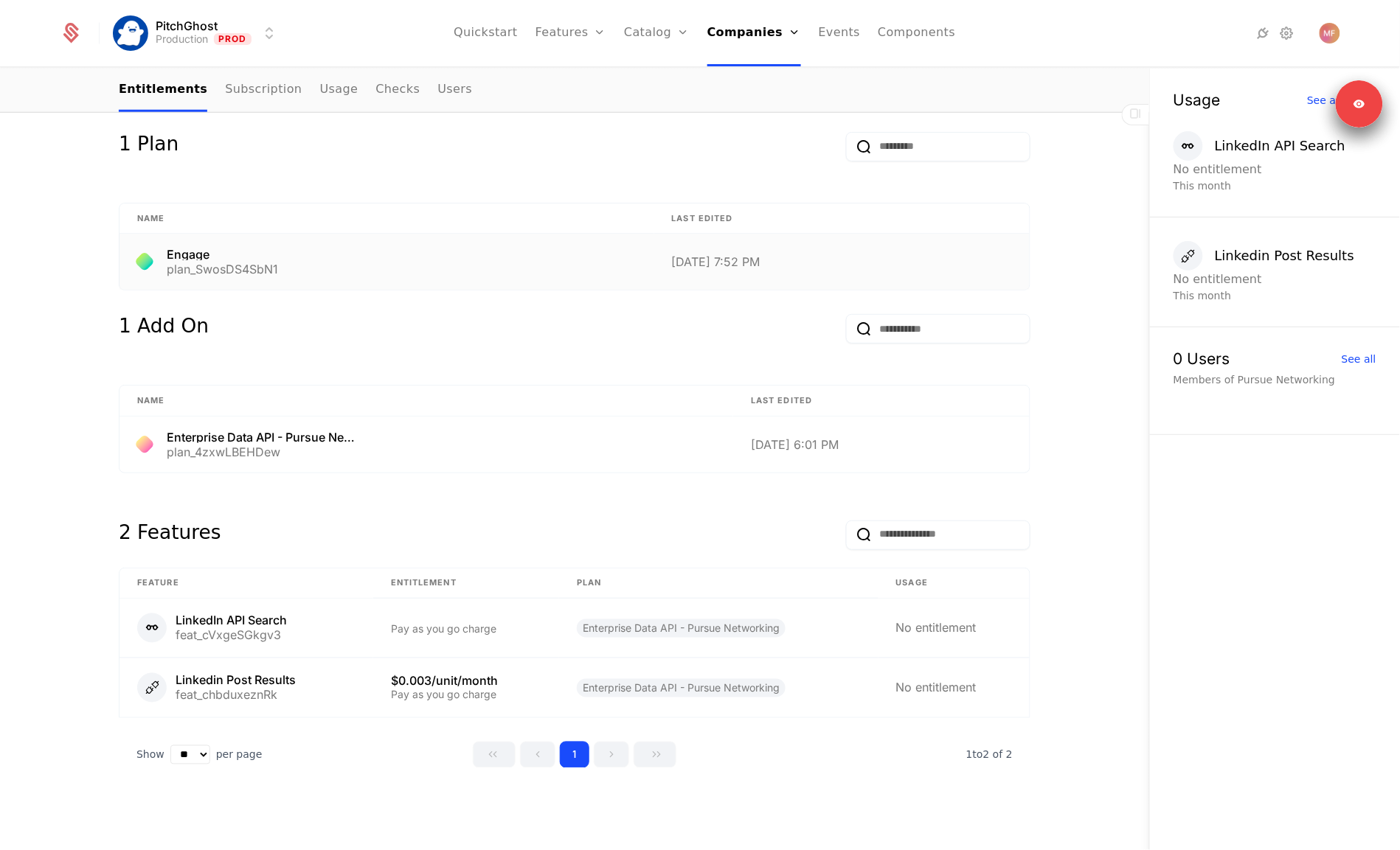
click at [339, 231] on div "Engage plan_SwosDS4SbN1" at bounding box center [386, 261] width 499 height 26
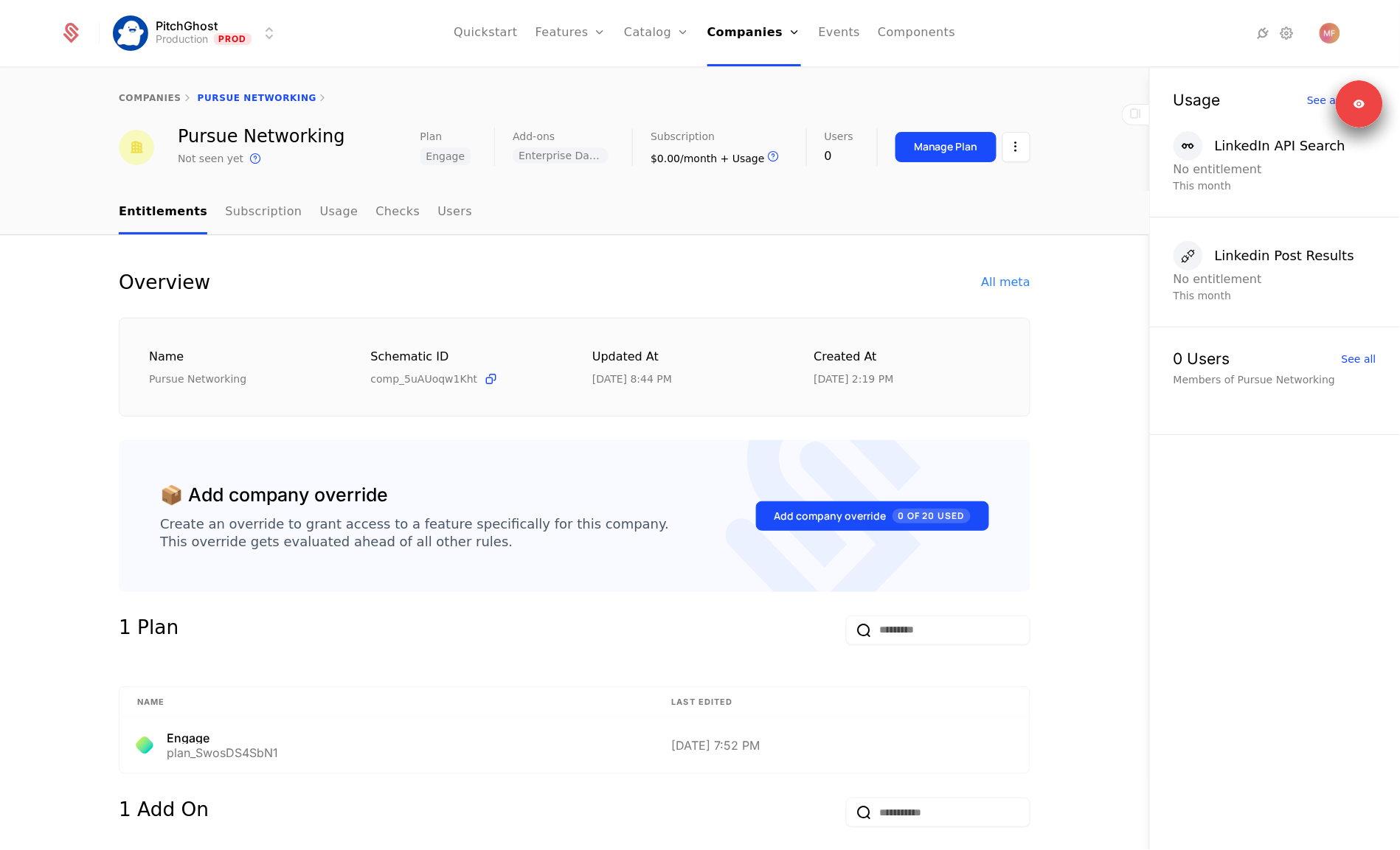
click at [134, 97] on link "companies" at bounding box center [150, 98] width 63 height 10
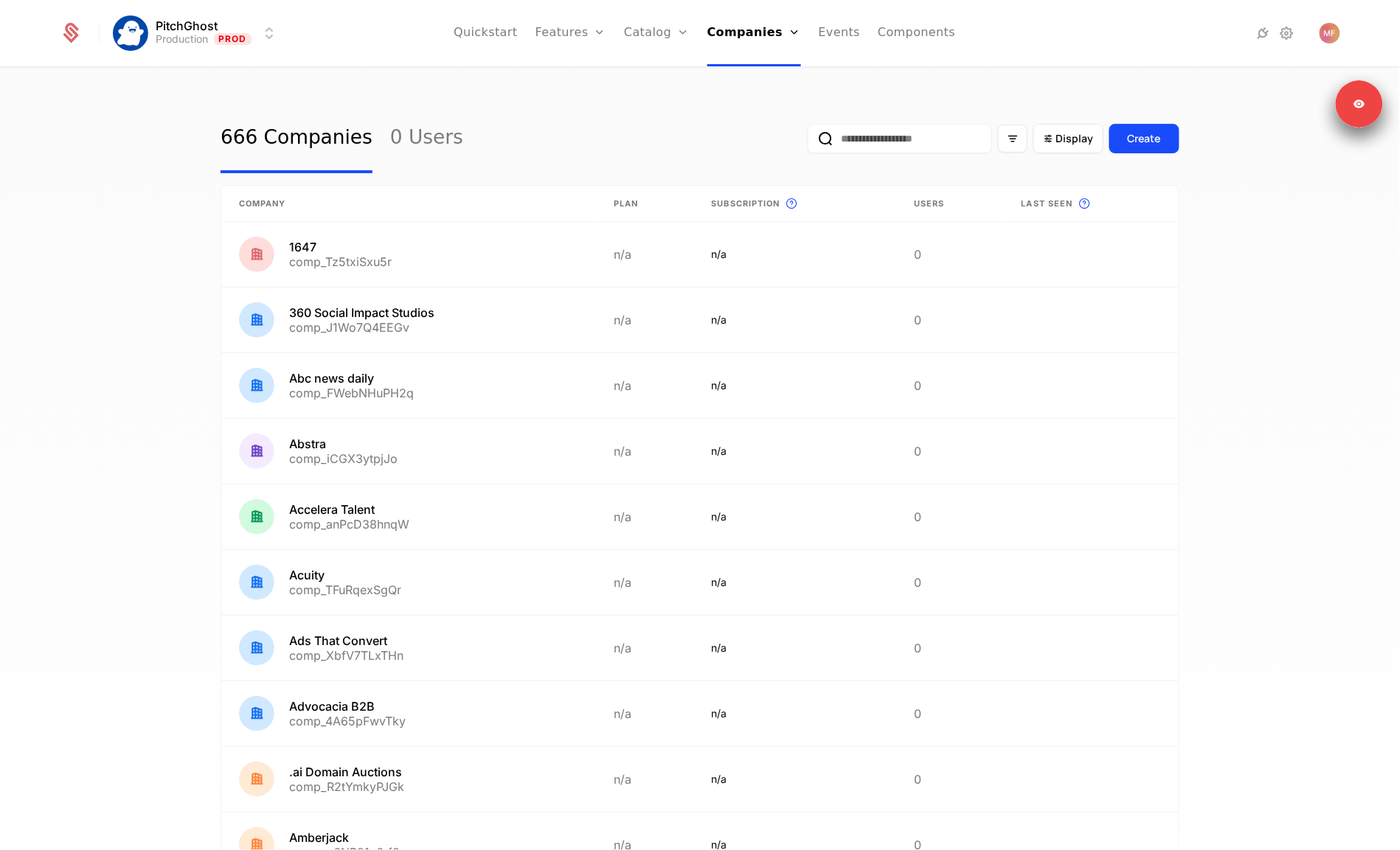
click at [883, 139] on input "email" at bounding box center [900, 138] width 185 height 30
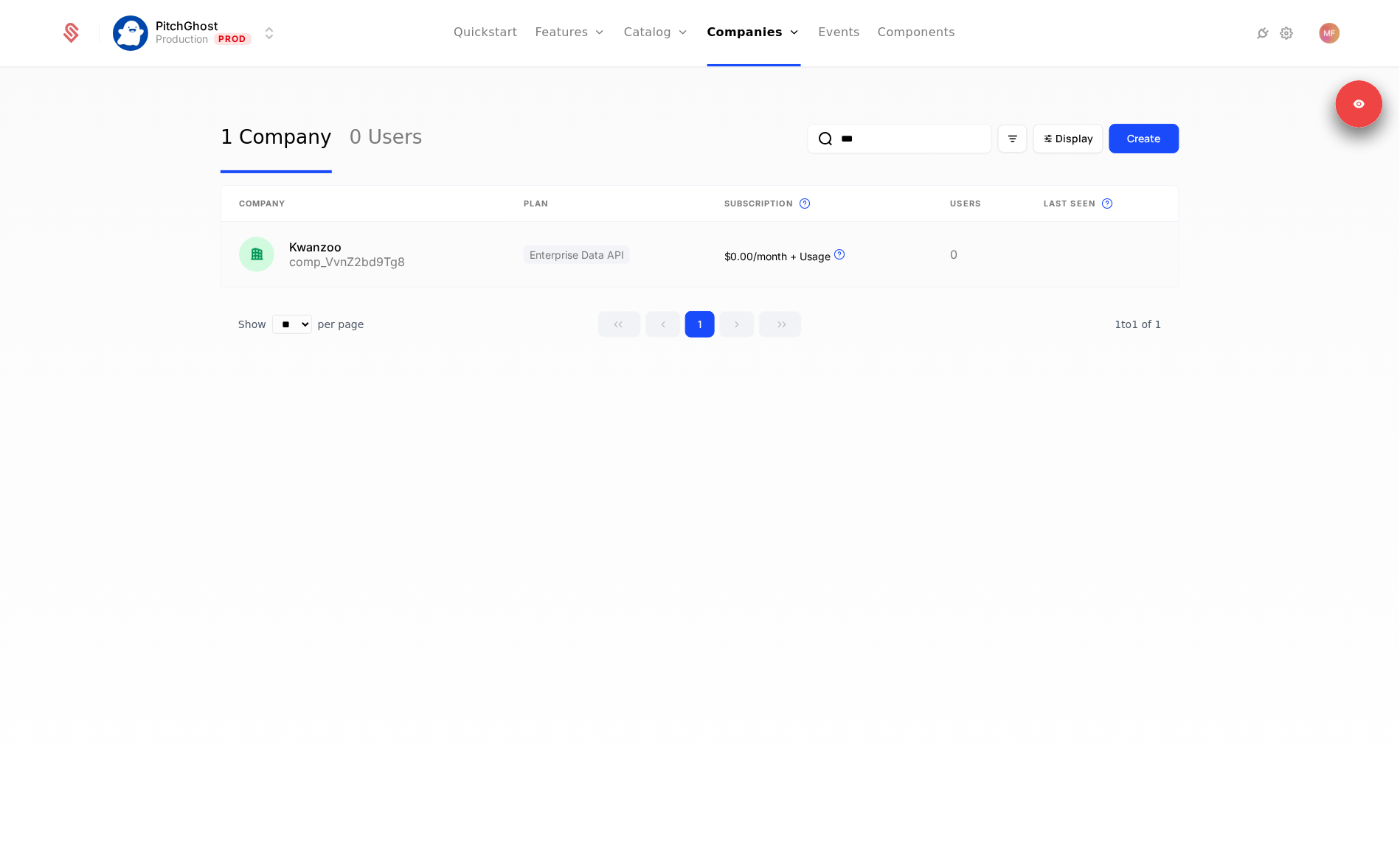
type input "***"
click at [451, 231] on link at bounding box center [363, 254] width 285 height 65
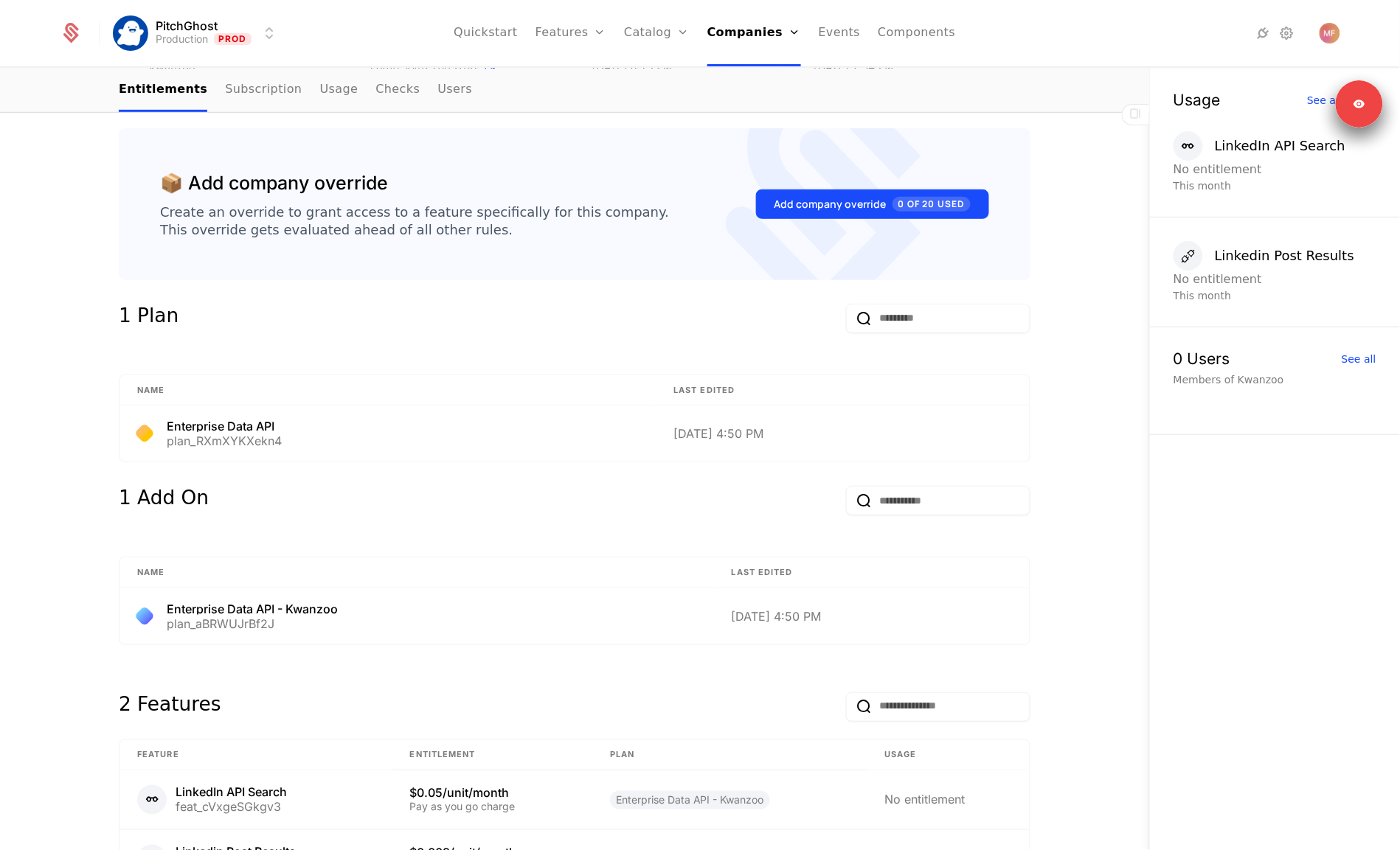
scroll to position [485, 0]
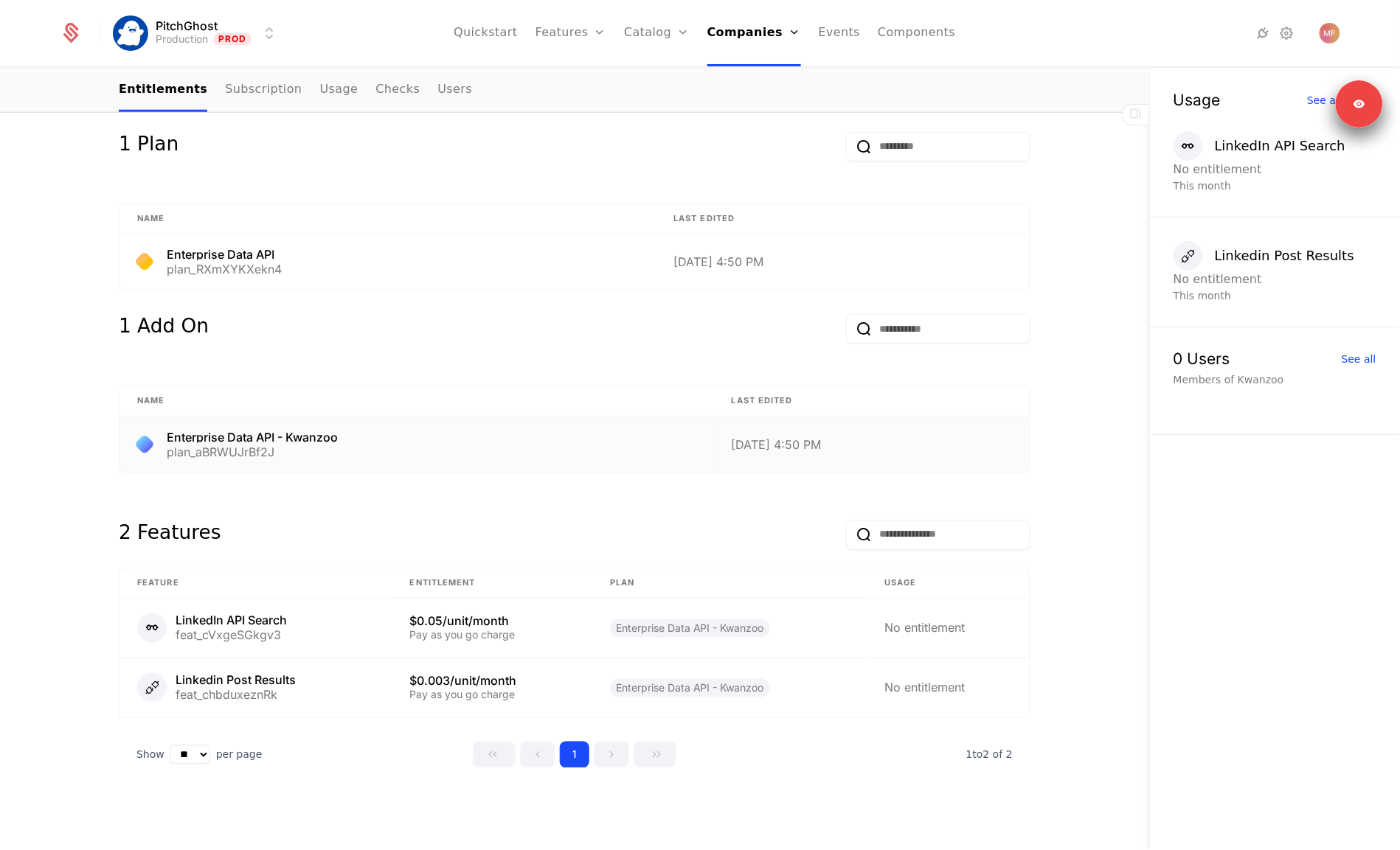
click at [380, 231] on div "Enterprise Data API - Kwanzoo plan_aBRWUJrBf2J" at bounding box center [416, 444] width 559 height 26
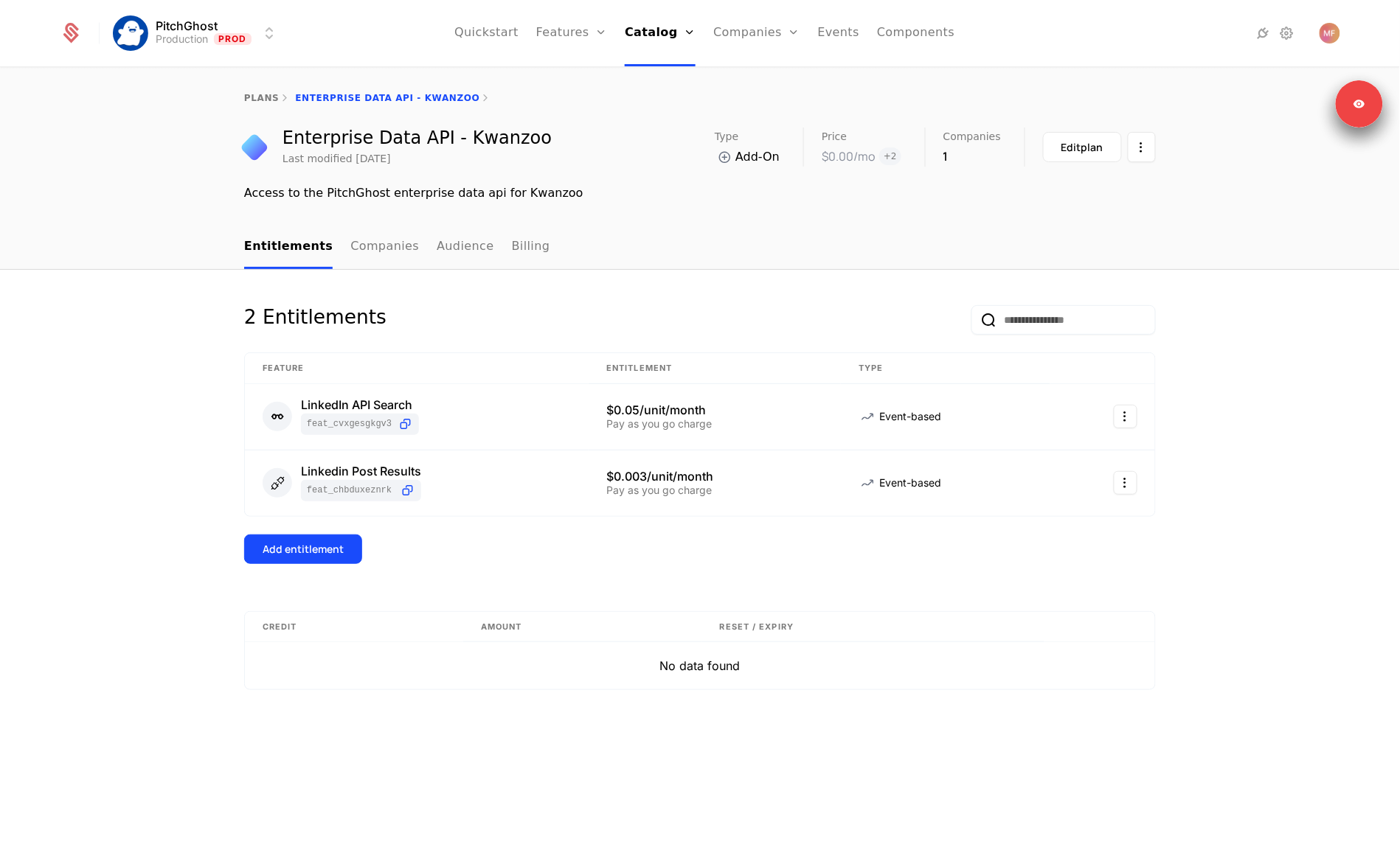
click at [521, 231] on link "Billing" at bounding box center [531, 247] width 38 height 44
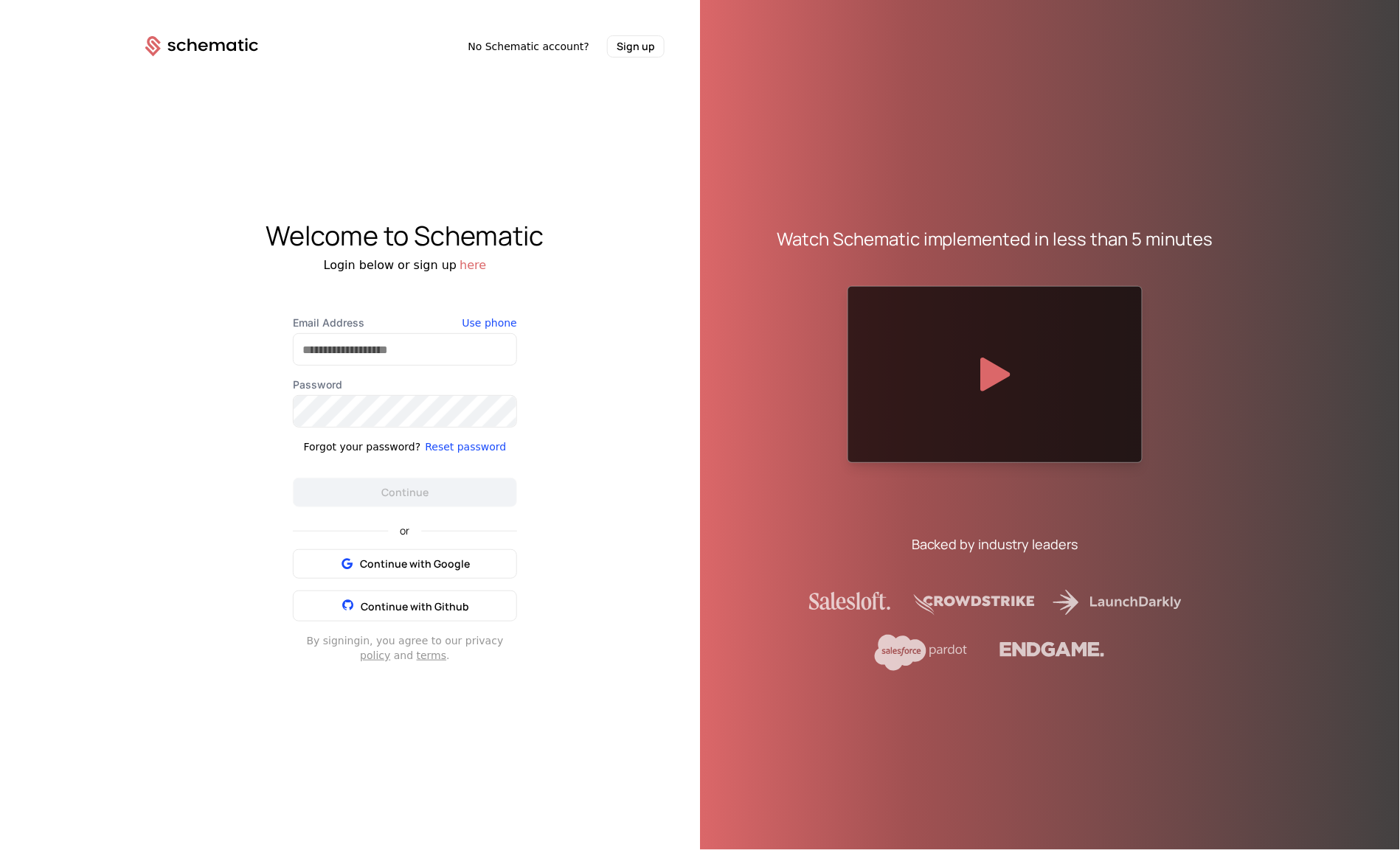
click at [166, 231] on div "Login below or sign up here" at bounding box center [404, 266] width 590 height 17
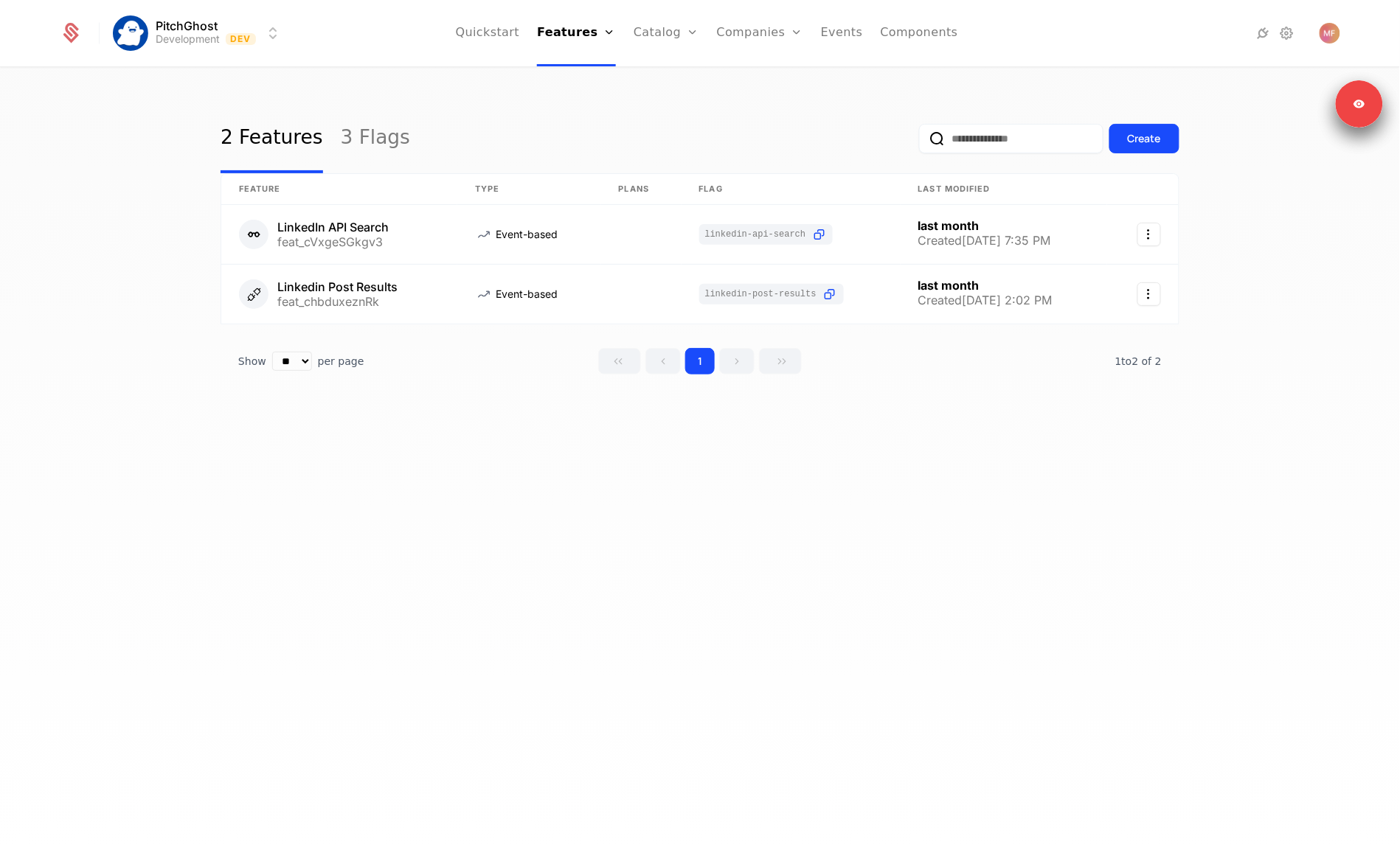
click at [755, 71] on link "Companies" at bounding box center [768, 72] width 68 height 12
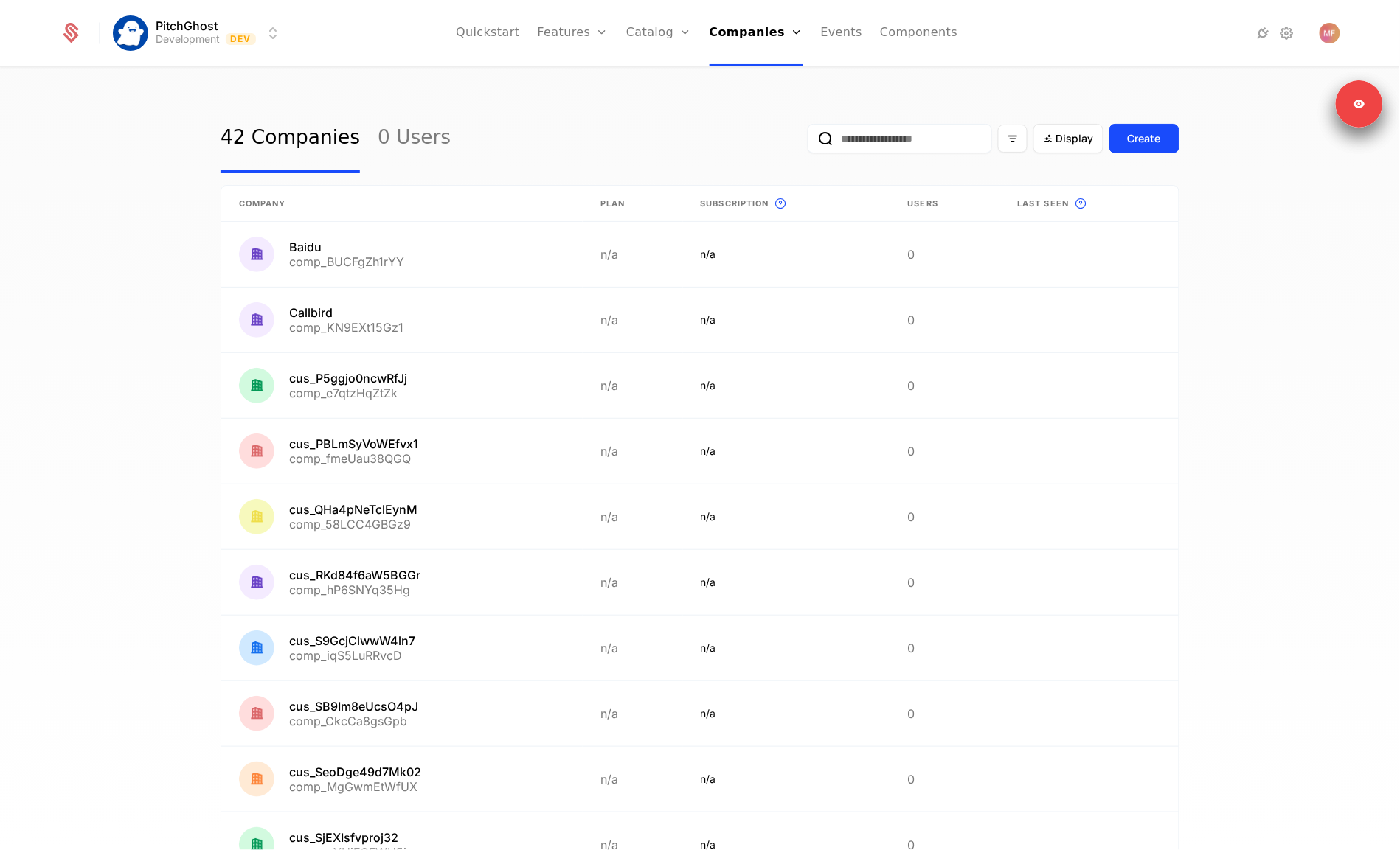
click at [899, 144] on input "email" at bounding box center [900, 138] width 185 height 30
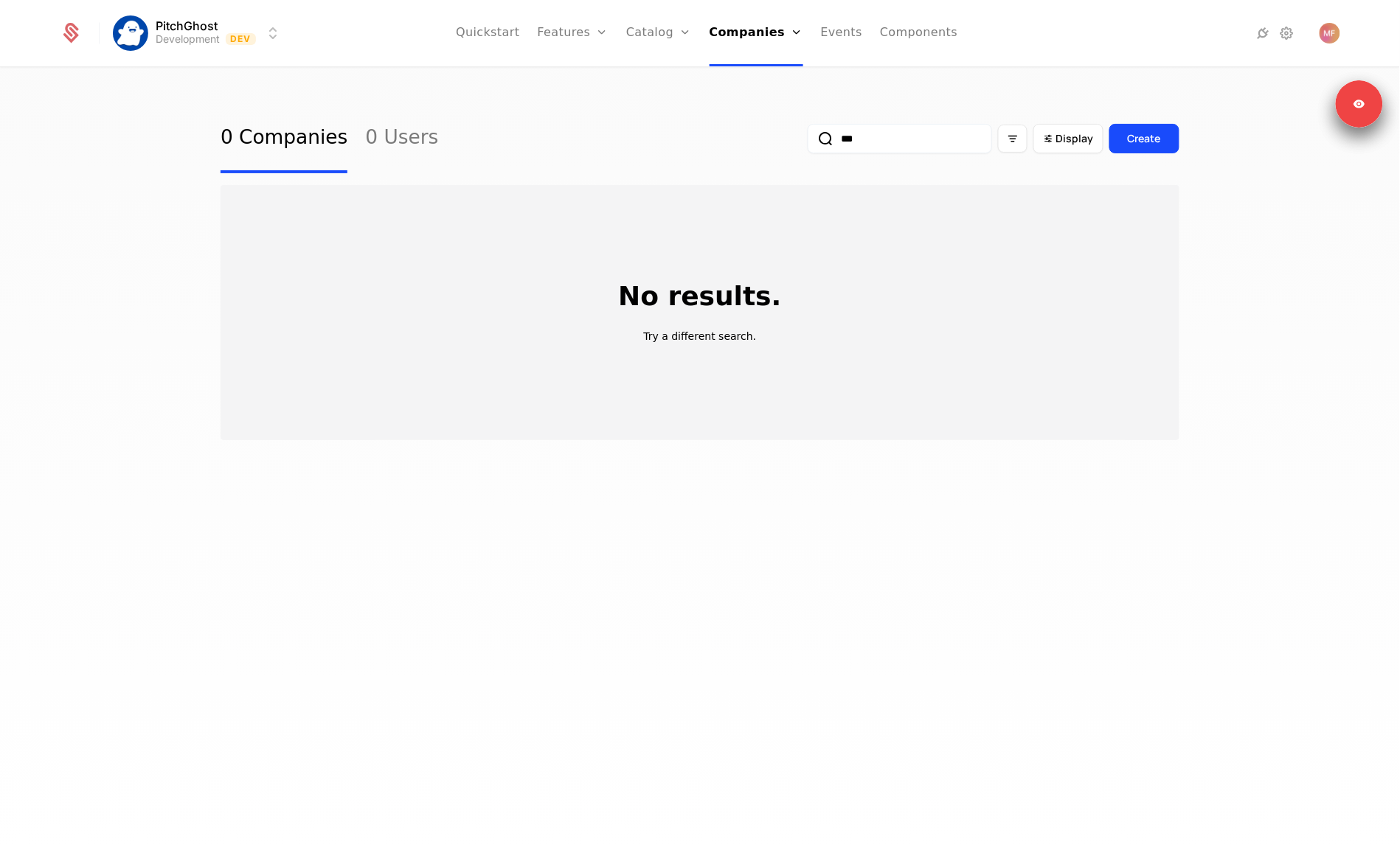
type input "***"
click at [188, 37] on html "PitchGhost Development Dev Quickstart Features Features Flags Catalog Plans Add…" at bounding box center [700, 425] width 1400 height 850
click at [190, 105] on div "Production" at bounding box center [168, 105] width 75 height 15
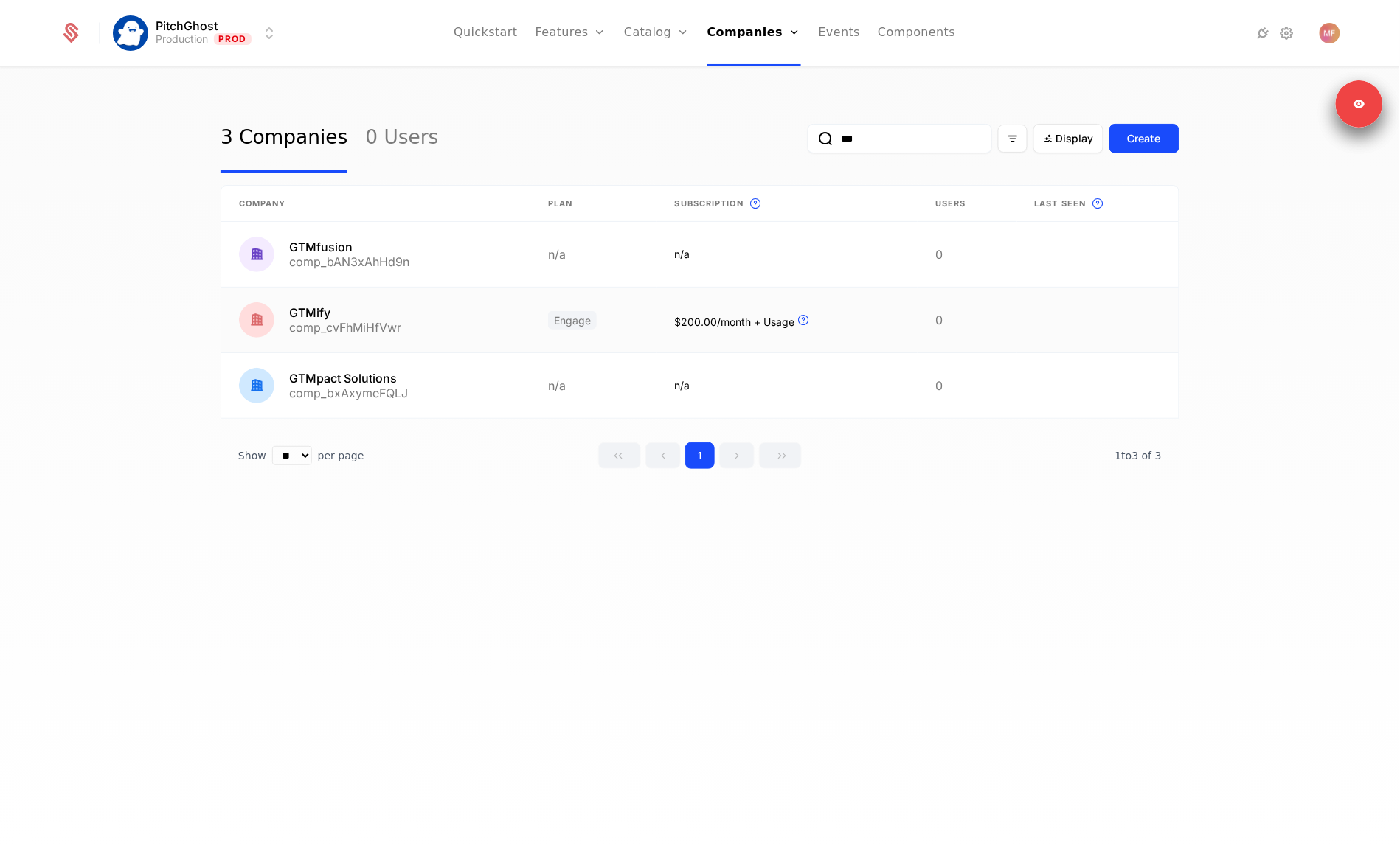
click at [441, 320] on link at bounding box center [375, 320] width 309 height 65
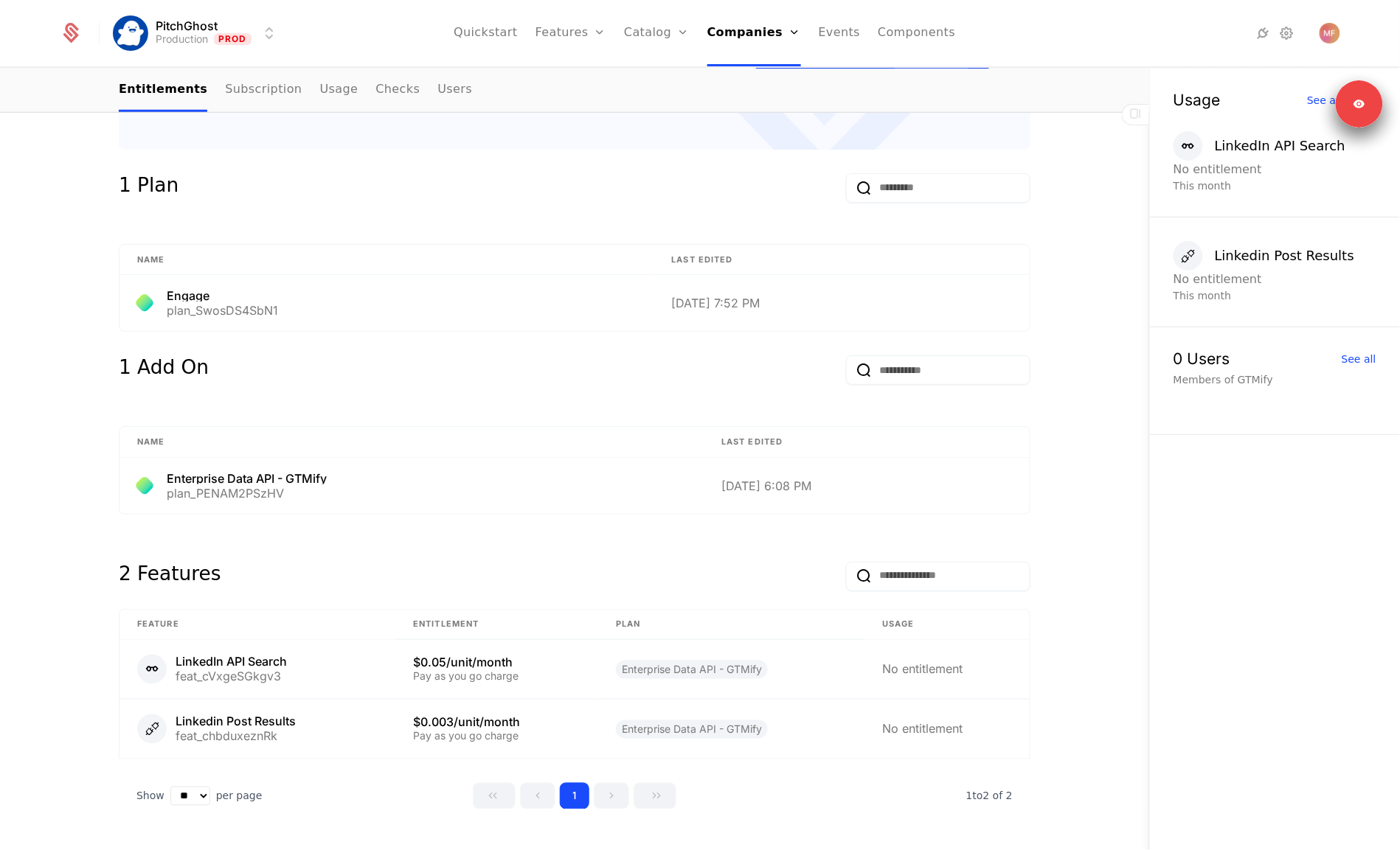
scroll to position [485, 0]
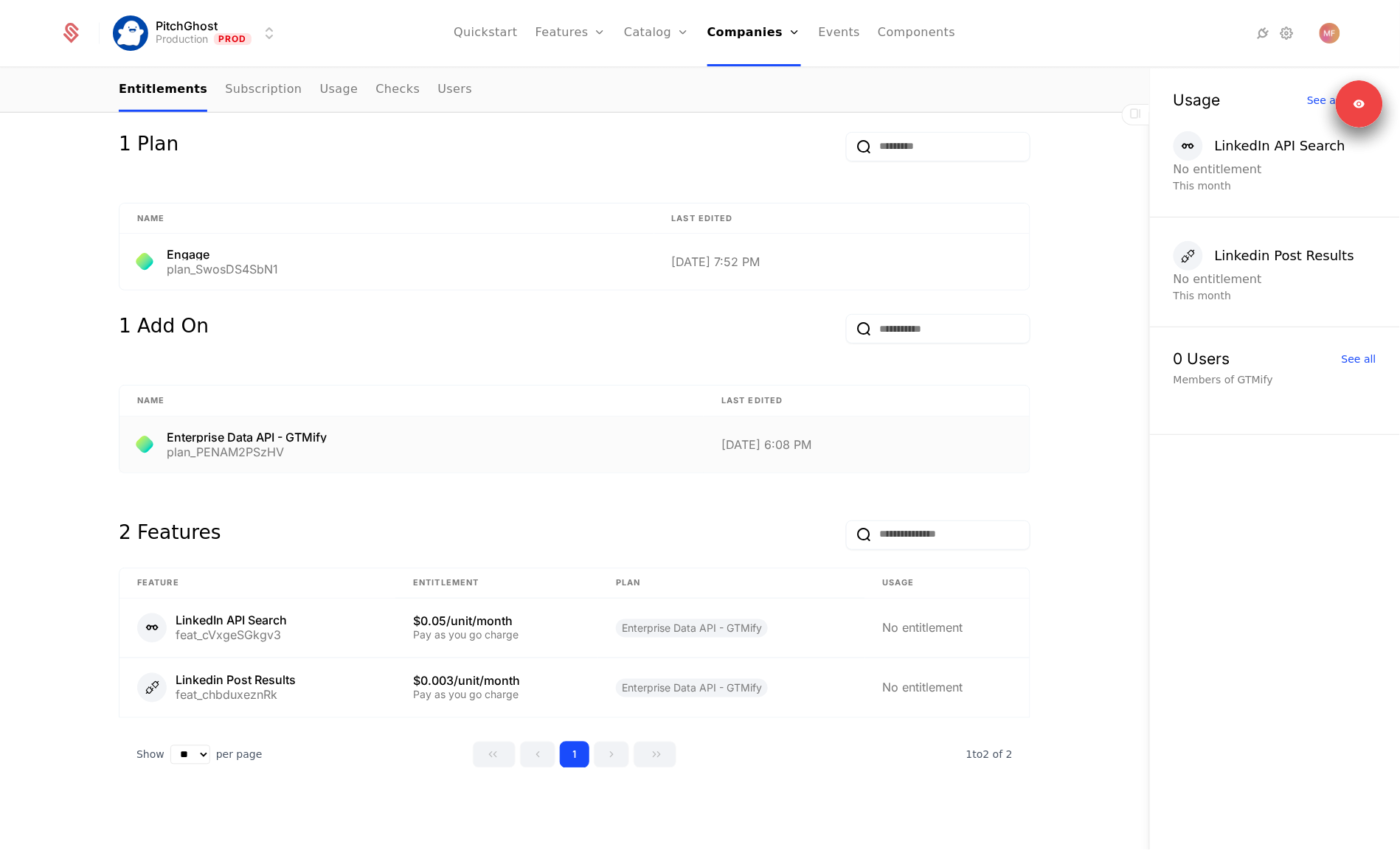
click at [411, 445] on div "Enterprise Data API - GTMify plan_PENAM2PSzHV" at bounding box center [411, 444] width 549 height 26
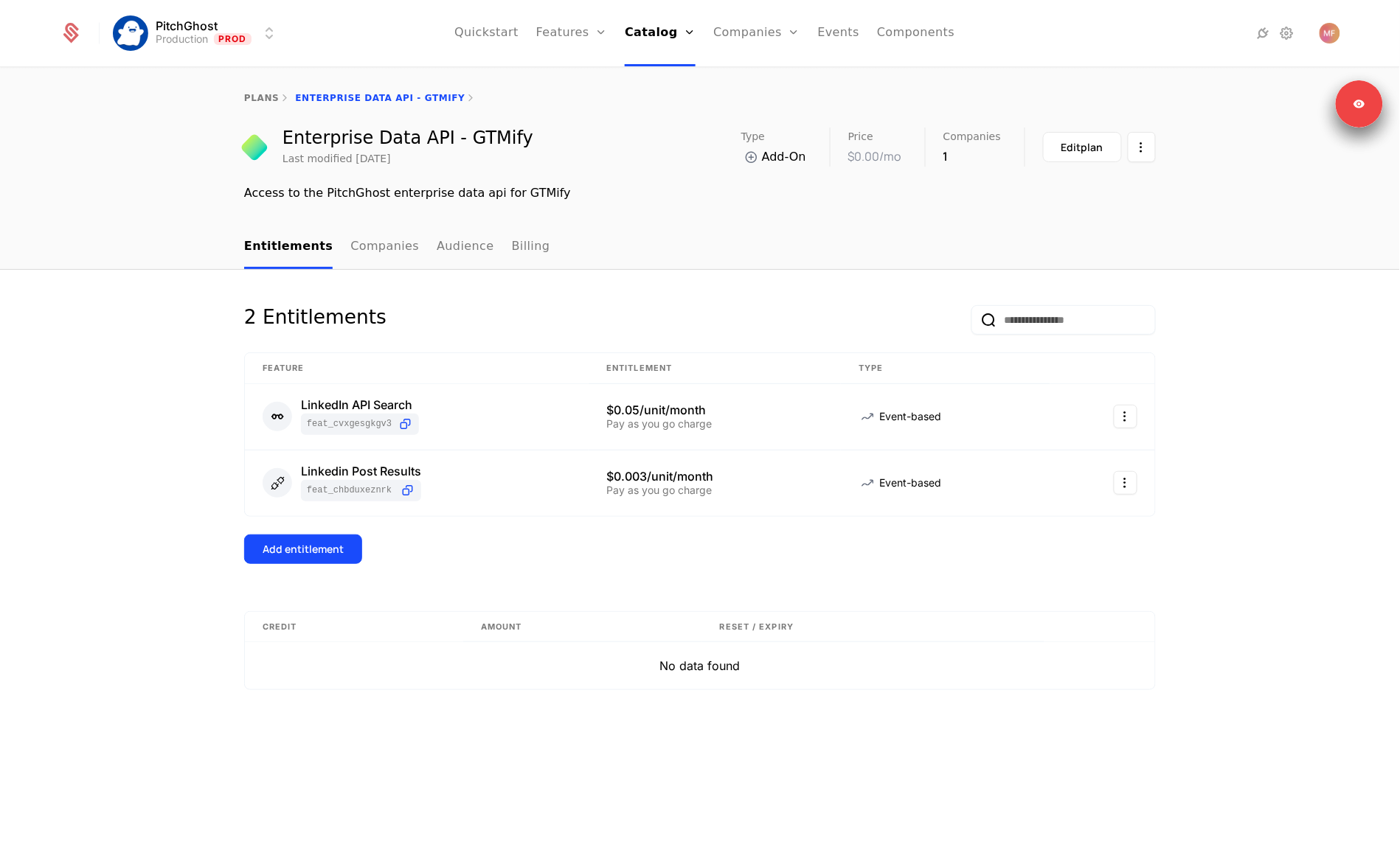
click at [514, 246] on link "Billing" at bounding box center [531, 247] width 38 height 44
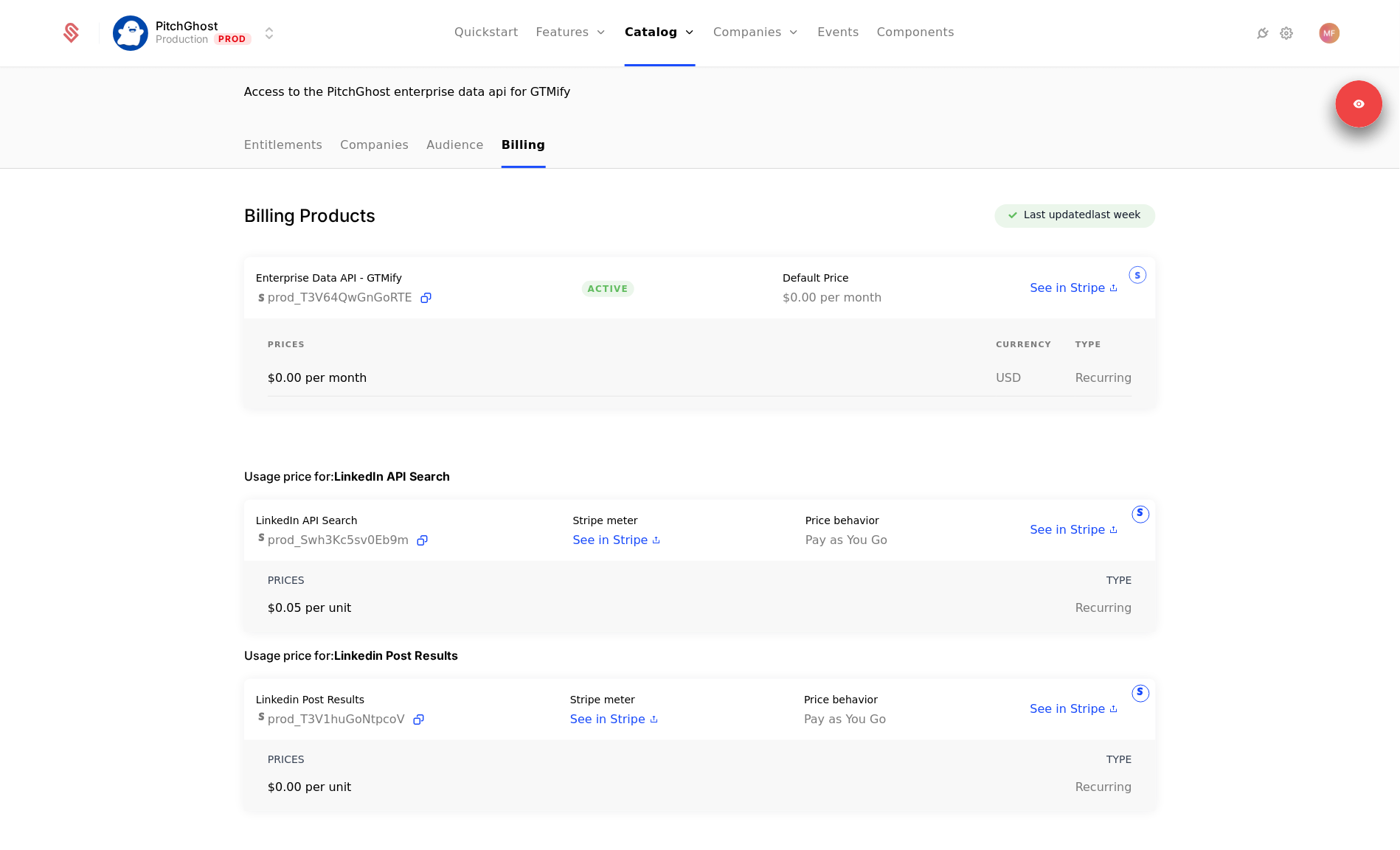
scroll to position [98, 0]
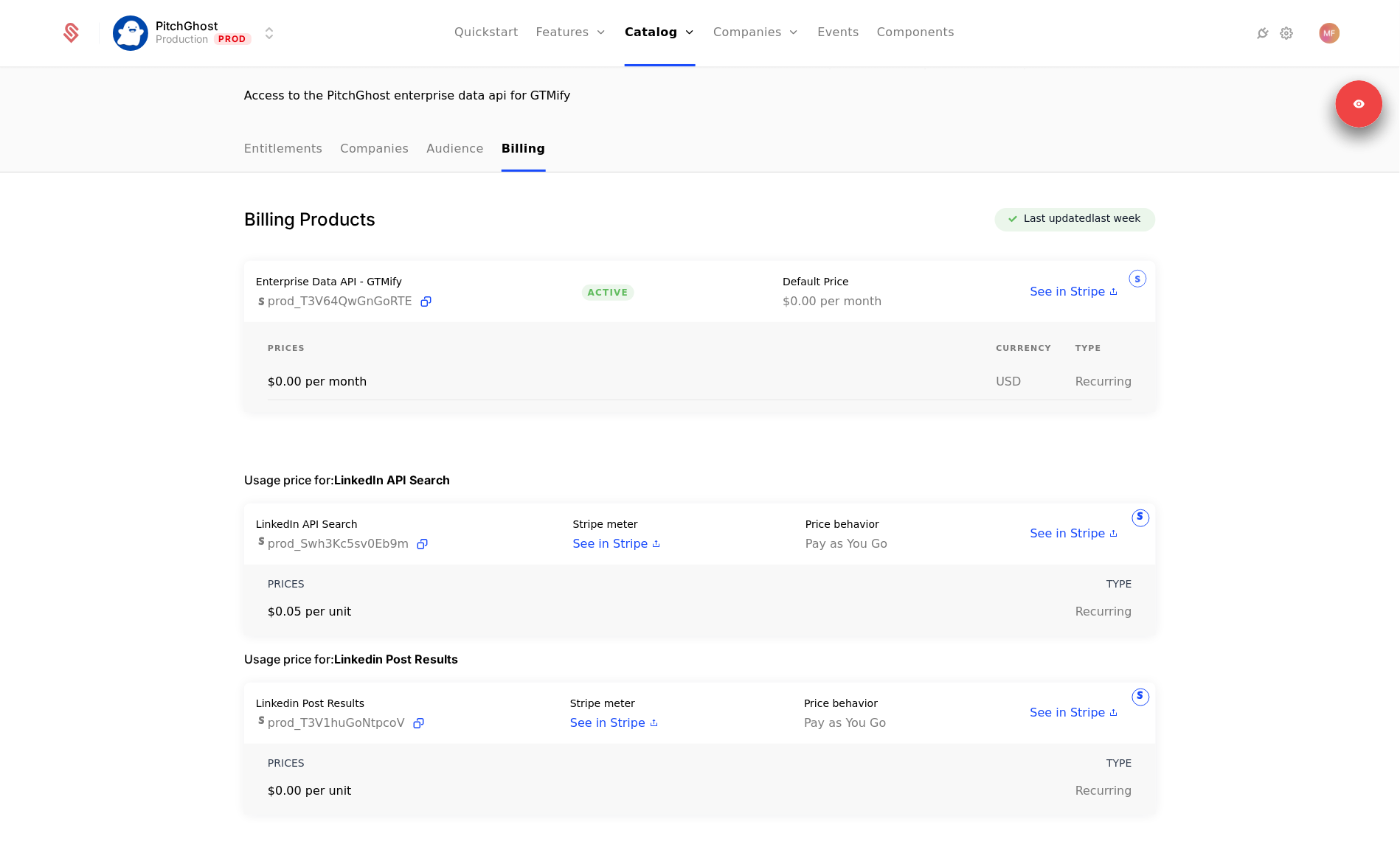
click at [283, 152] on link "Entitlements" at bounding box center [283, 150] width 79 height 44
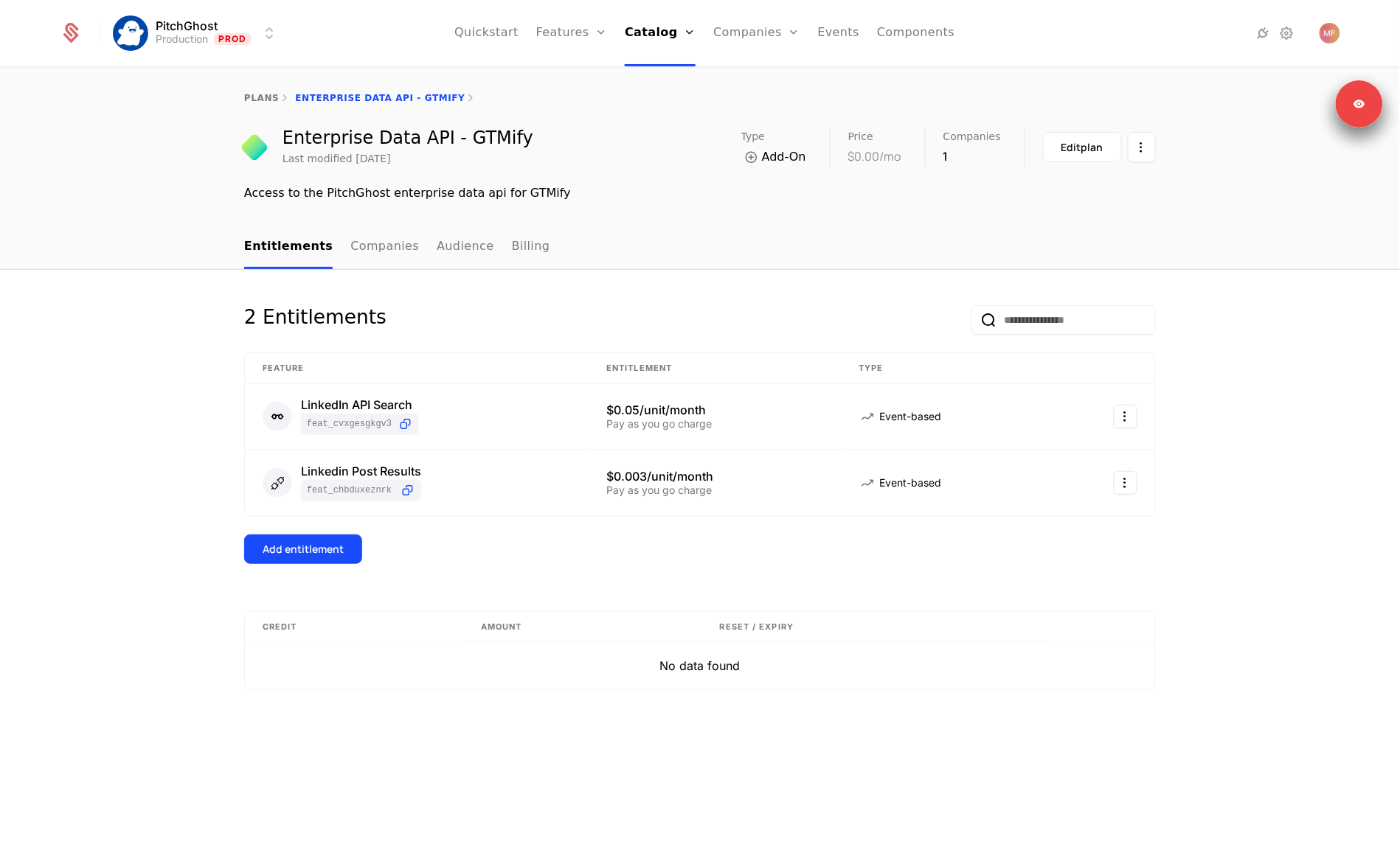
click at [516, 247] on link "Billing" at bounding box center [531, 247] width 38 height 44
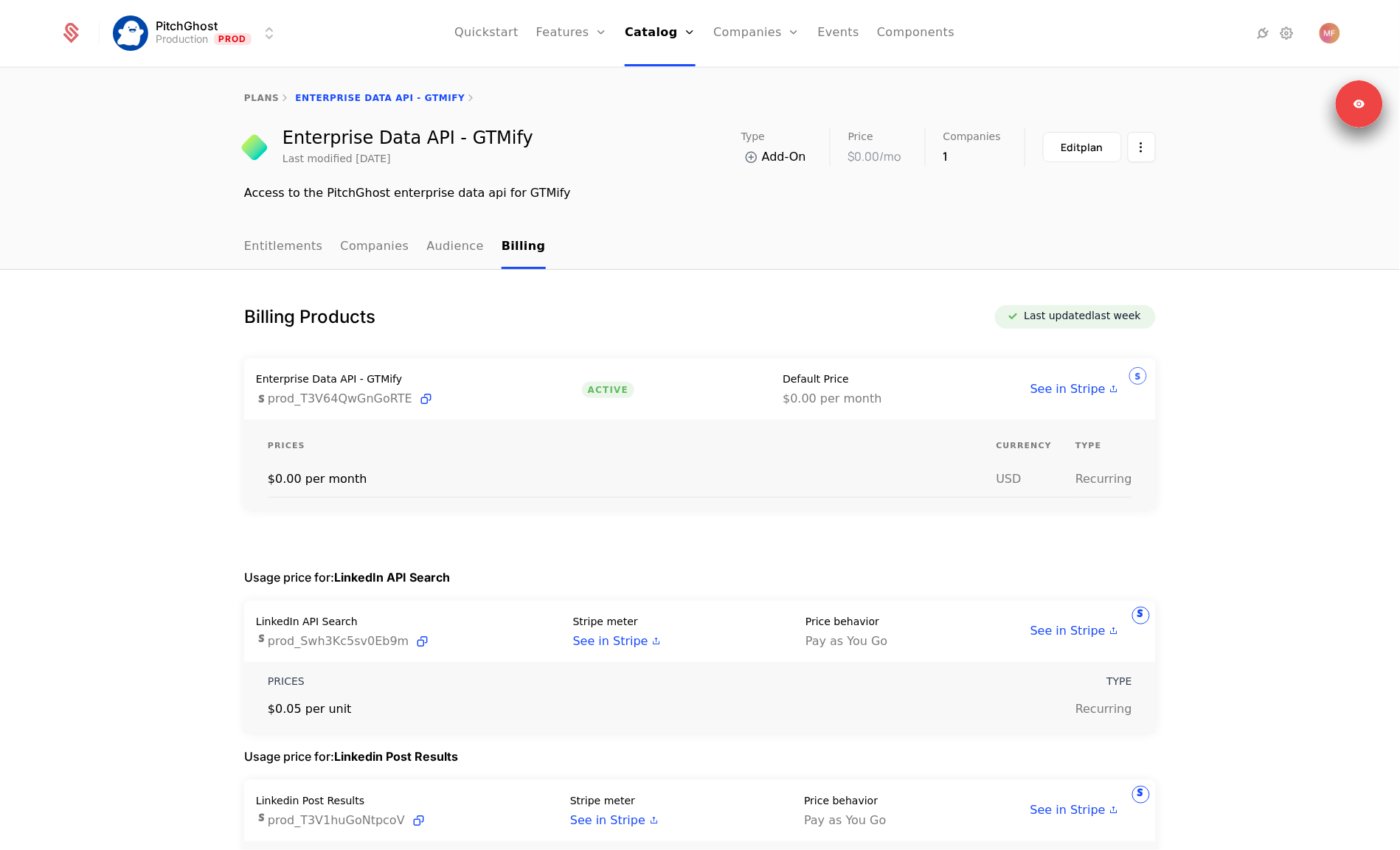
click at [761, 71] on link "Companies" at bounding box center [765, 72] width 68 height 12
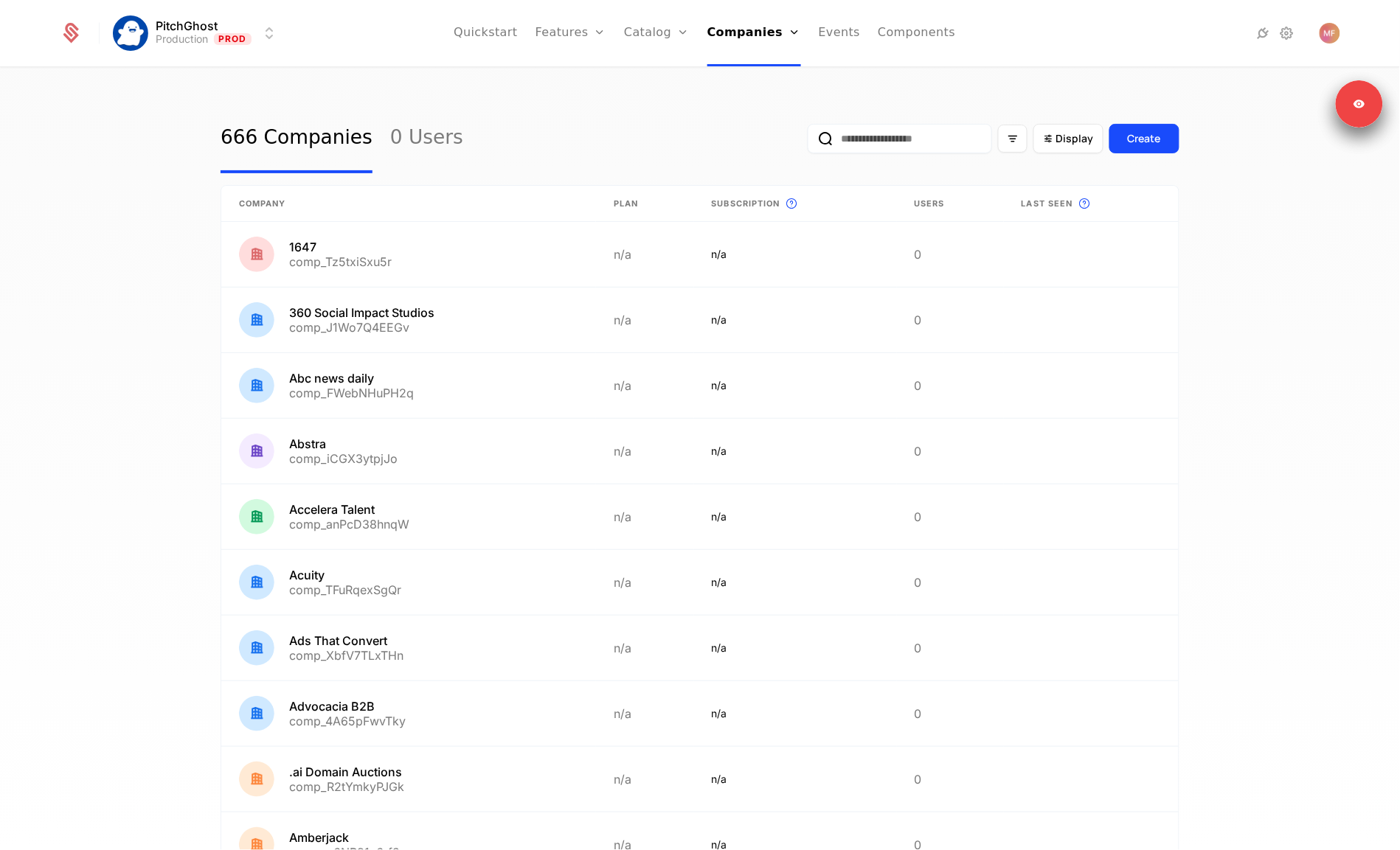
click at [908, 144] on input "email" at bounding box center [900, 138] width 185 height 30
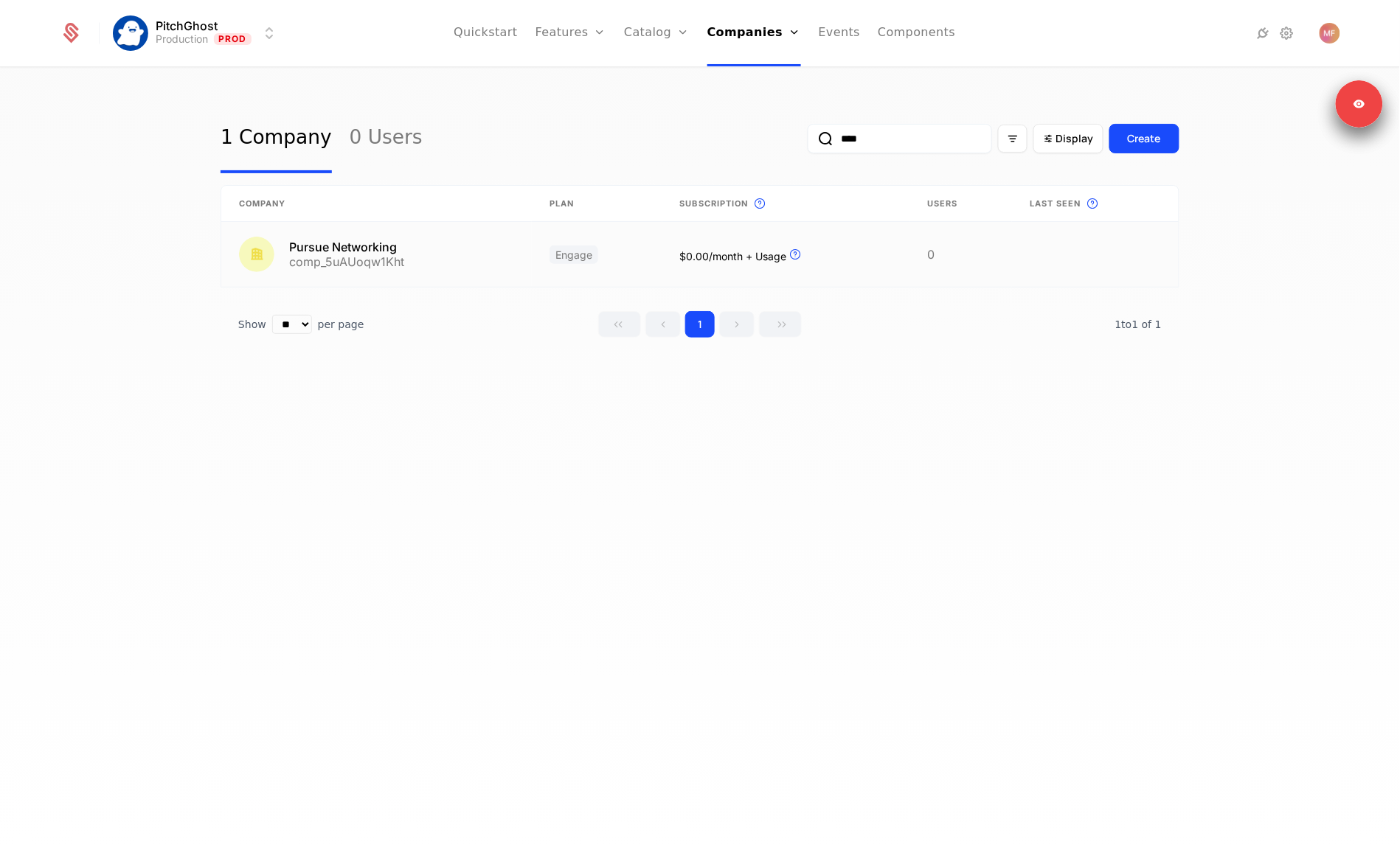
type input "****"
click at [497, 256] on link at bounding box center [376, 254] width 310 height 65
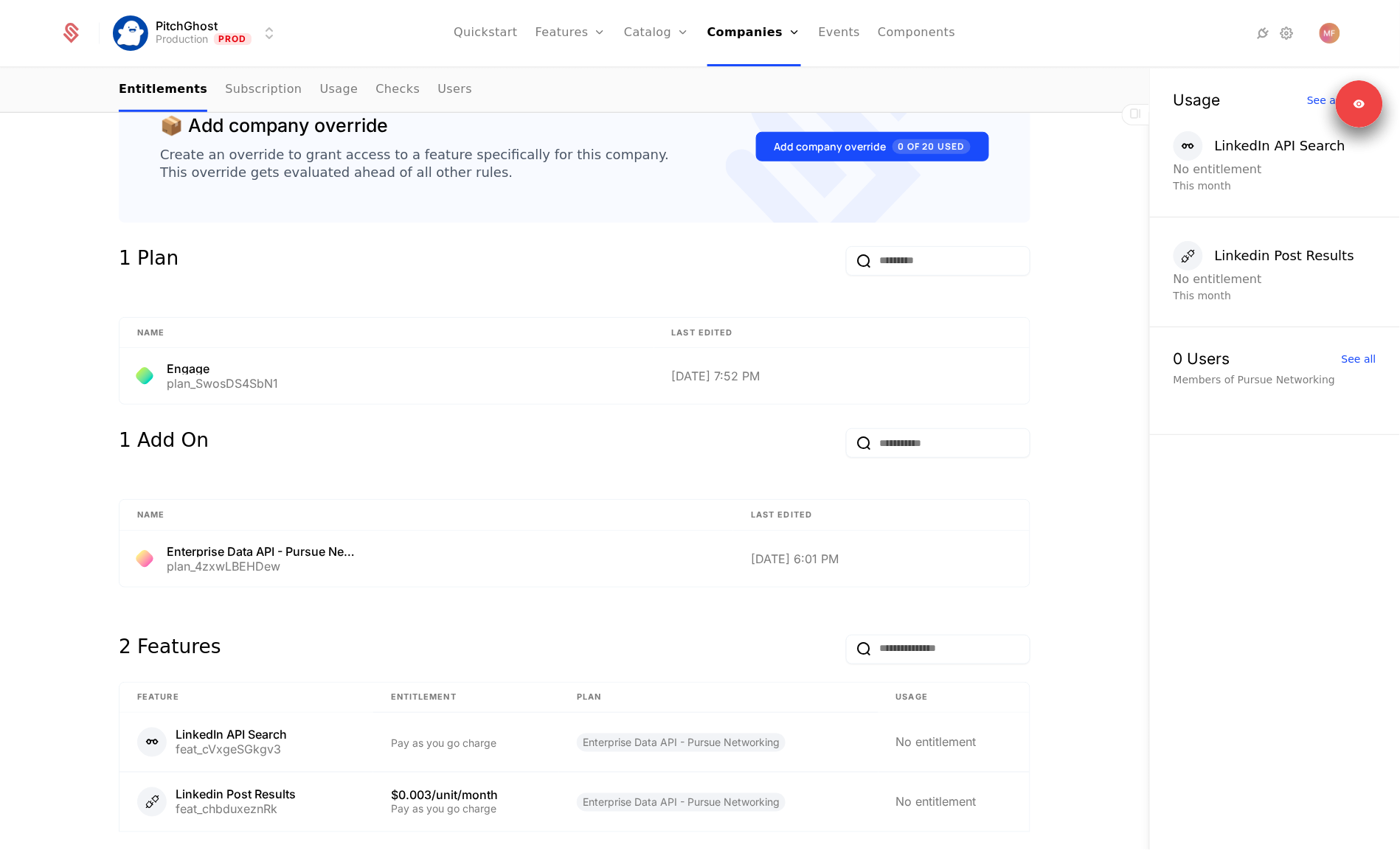
scroll to position [370, 0]
click at [397, 562] on div "Enterprise Data API - Pursue Networking plan_4zxwLBEHDew" at bounding box center [426, 558] width 578 height 26
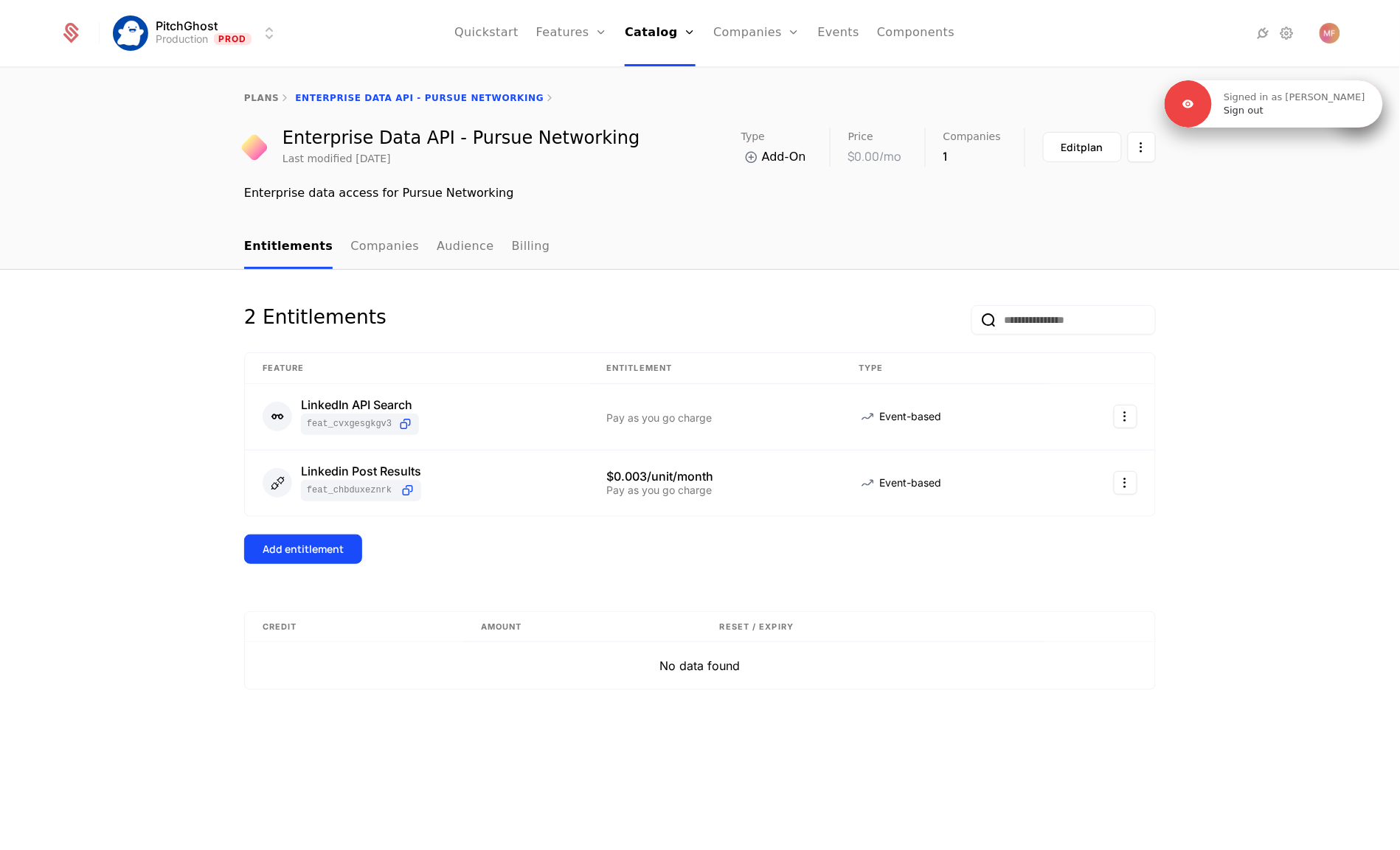
click at [1350, 105] on div "Signed in as [PERSON_NAME] Sign out" at bounding box center [1297, 104] width 171 height 26
click at [1263, 112] on link "Sign out" at bounding box center [1244, 110] width 40 height 13
